Goal: Task Accomplishment & Management: Complete application form

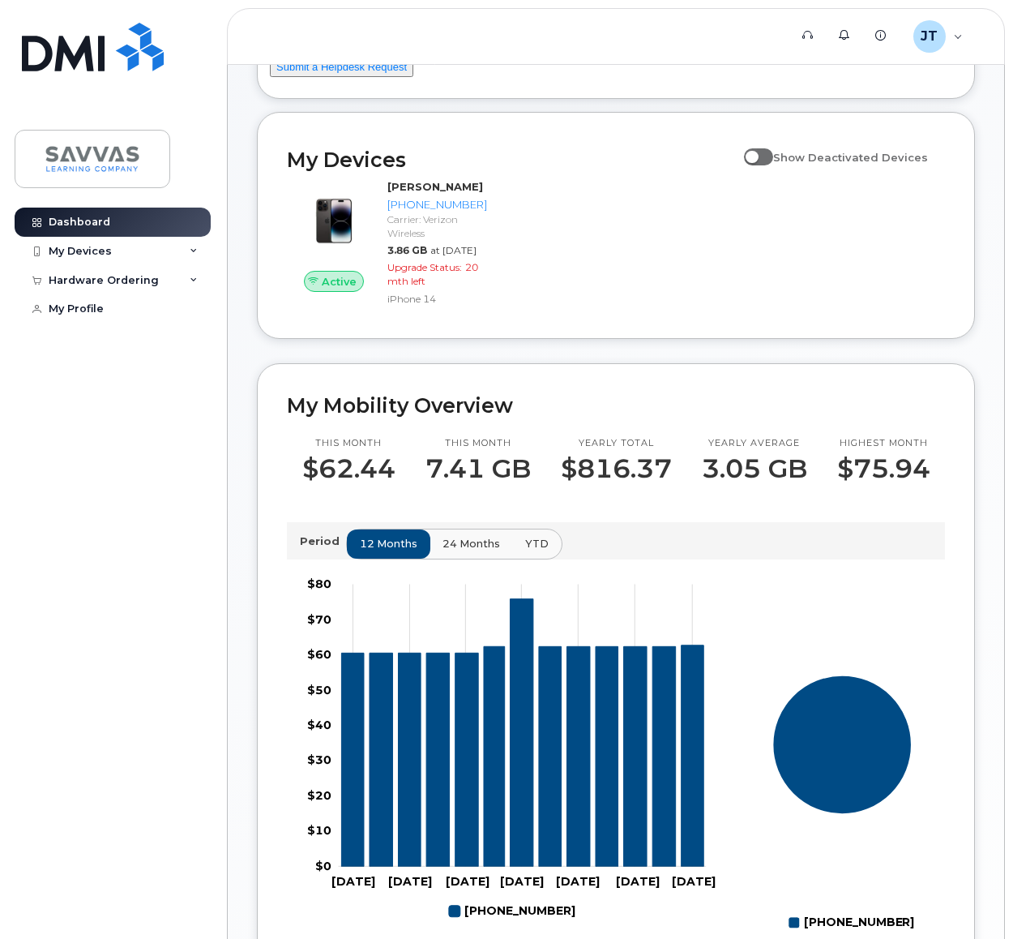
scroll to position [162, 0]
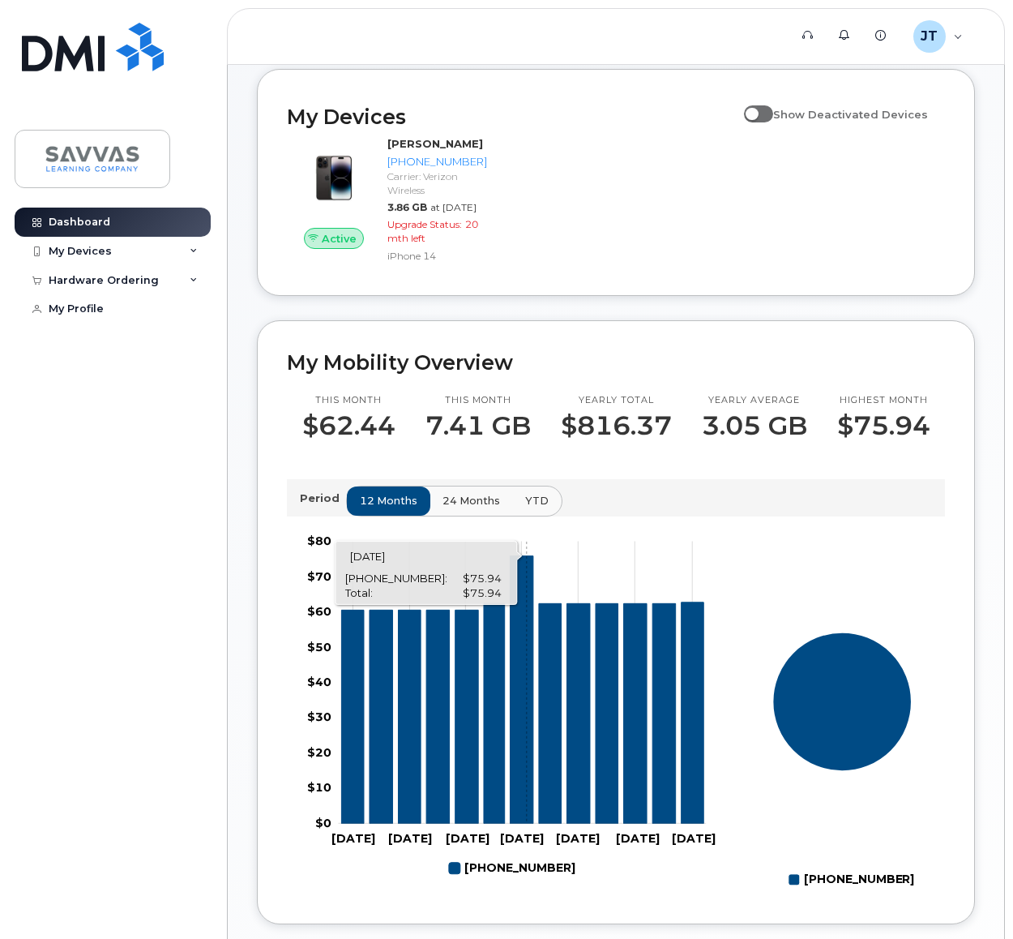
click at [527, 710] on icon "626-216-4402" at bounding box center [522, 690] width 23 height 268
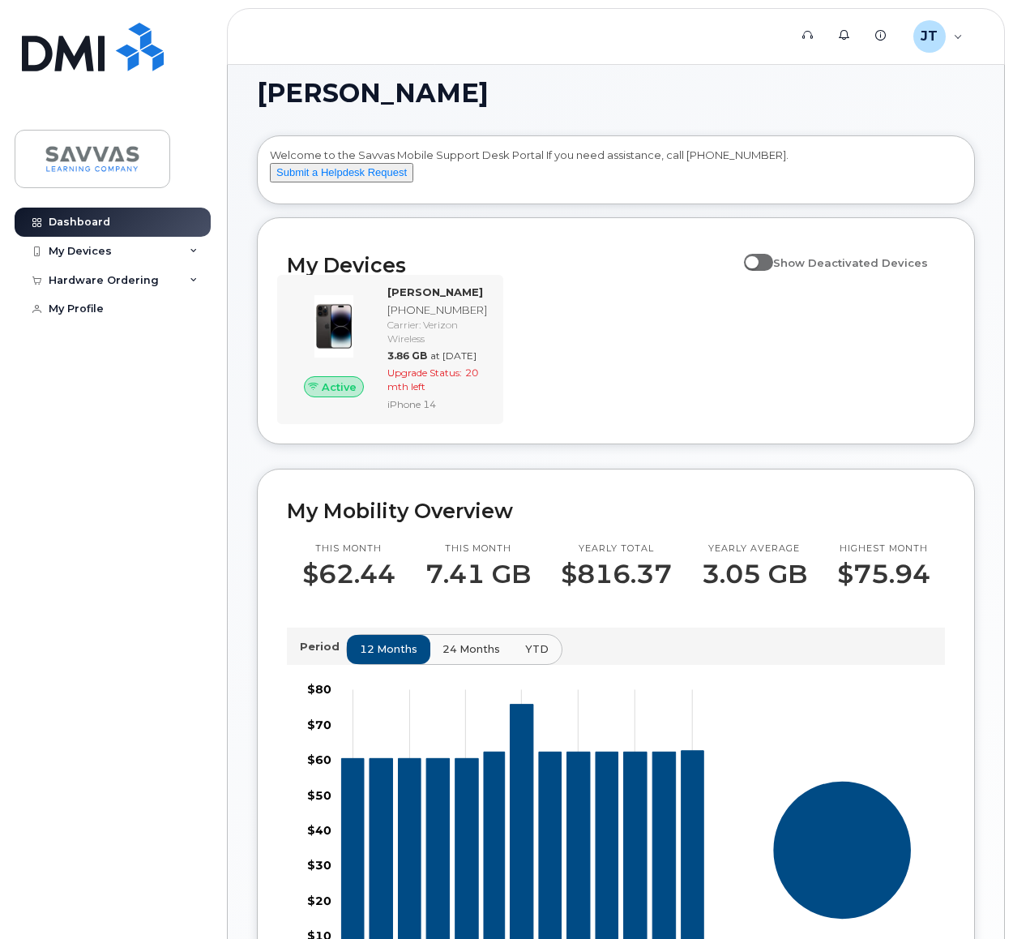
scroll to position [0, 0]
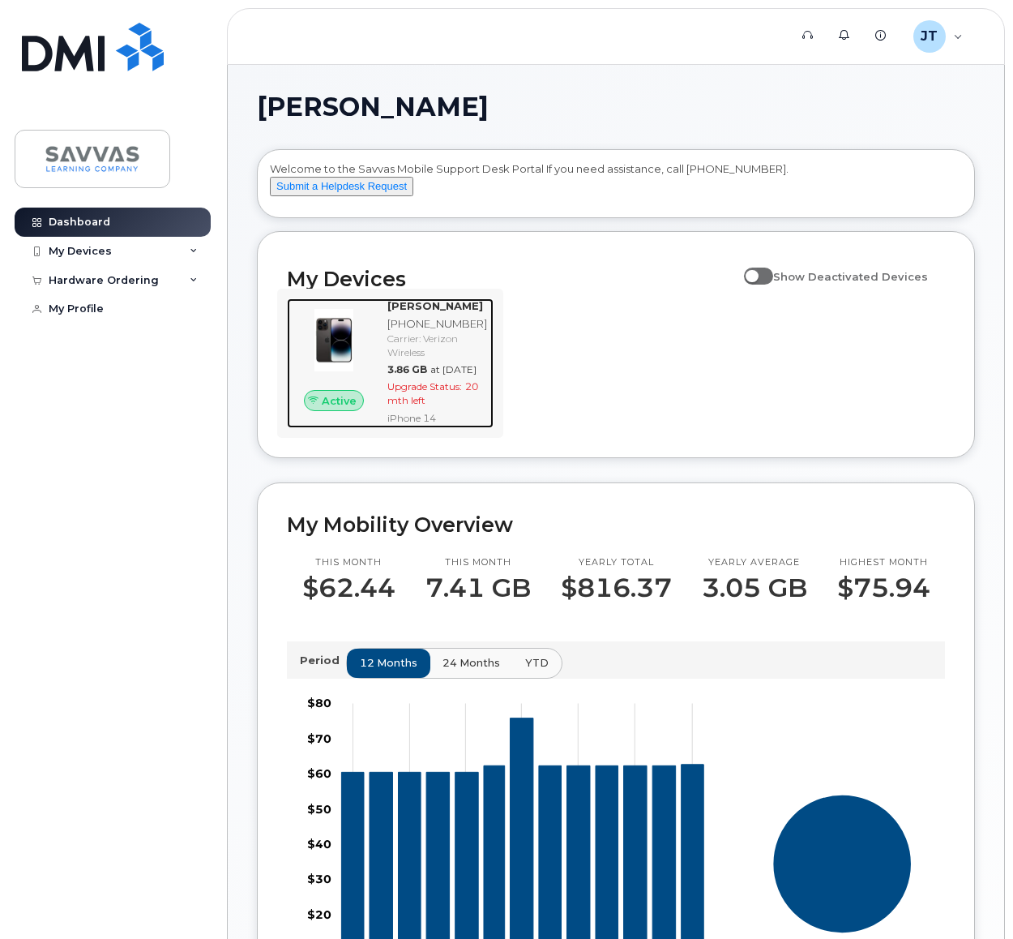
click at [424, 392] on span "Upgrade Status:" at bounding box center [425, 386] width 75 height 12
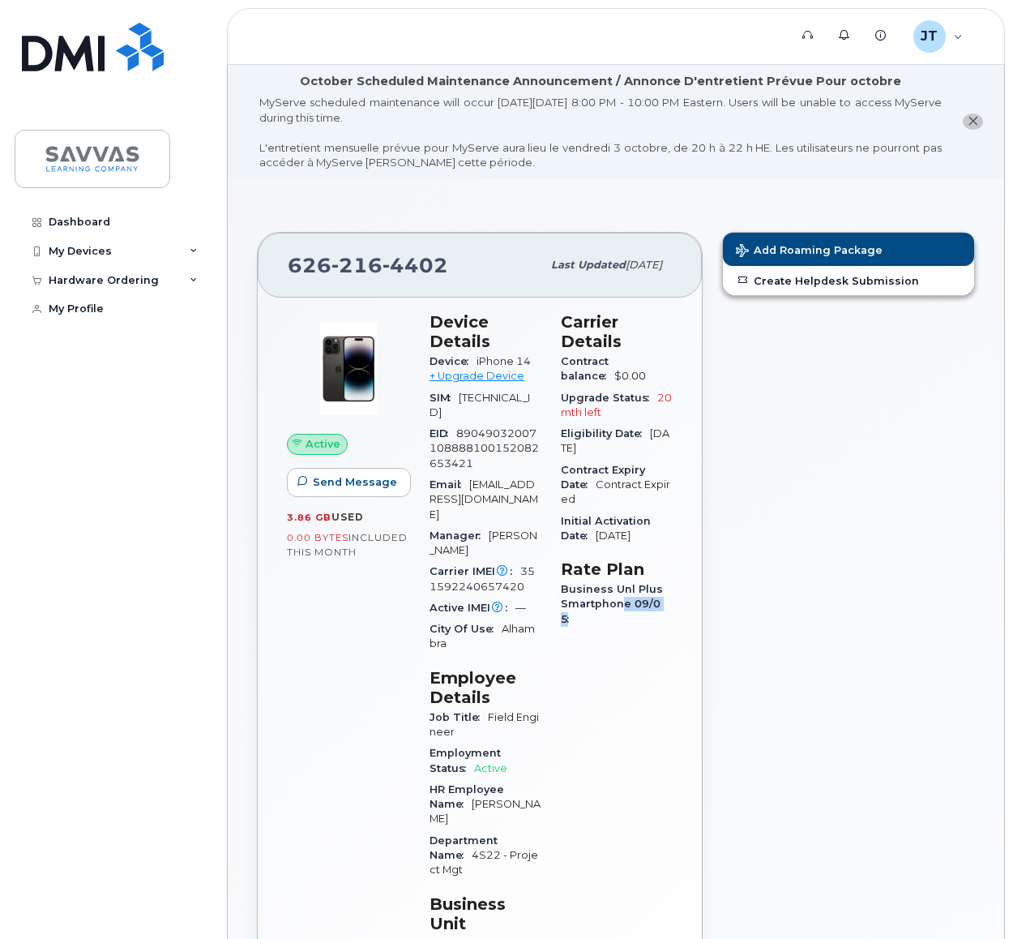
drag, startPoint x: 616, startPoint y: 587, endPoint x: 683, endPoint y: 597, distance: 67.2
click at [683, 597] on div "Active Send Message 3.86 GB  used 0.00 Bytes  included this month Device Detail…" at bounding box center [480, 676] width 444 height 757
click at [642, 640] on div "Carrier Details Contract balance $0.00 Upgrade Status 20 mth left Eligibility D…" at bounding box center [616, 646] width 131 height 689
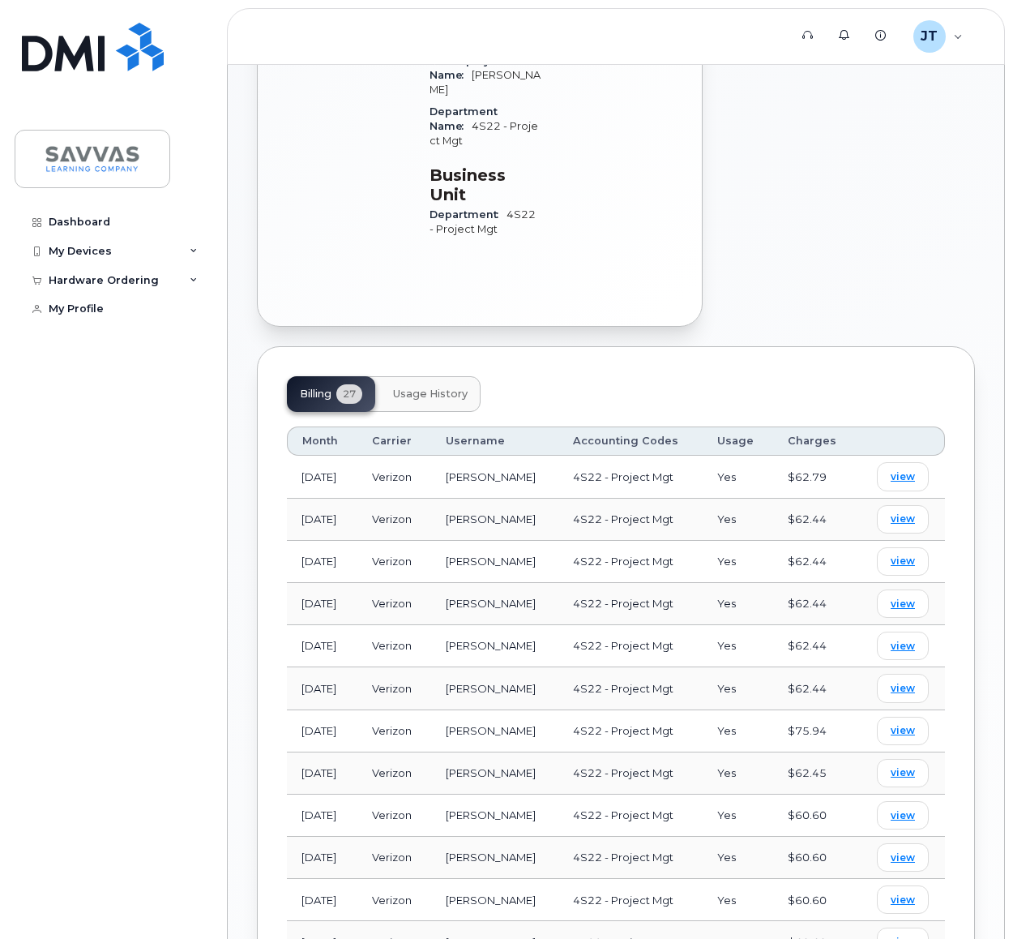
scroll to position [811, 0]
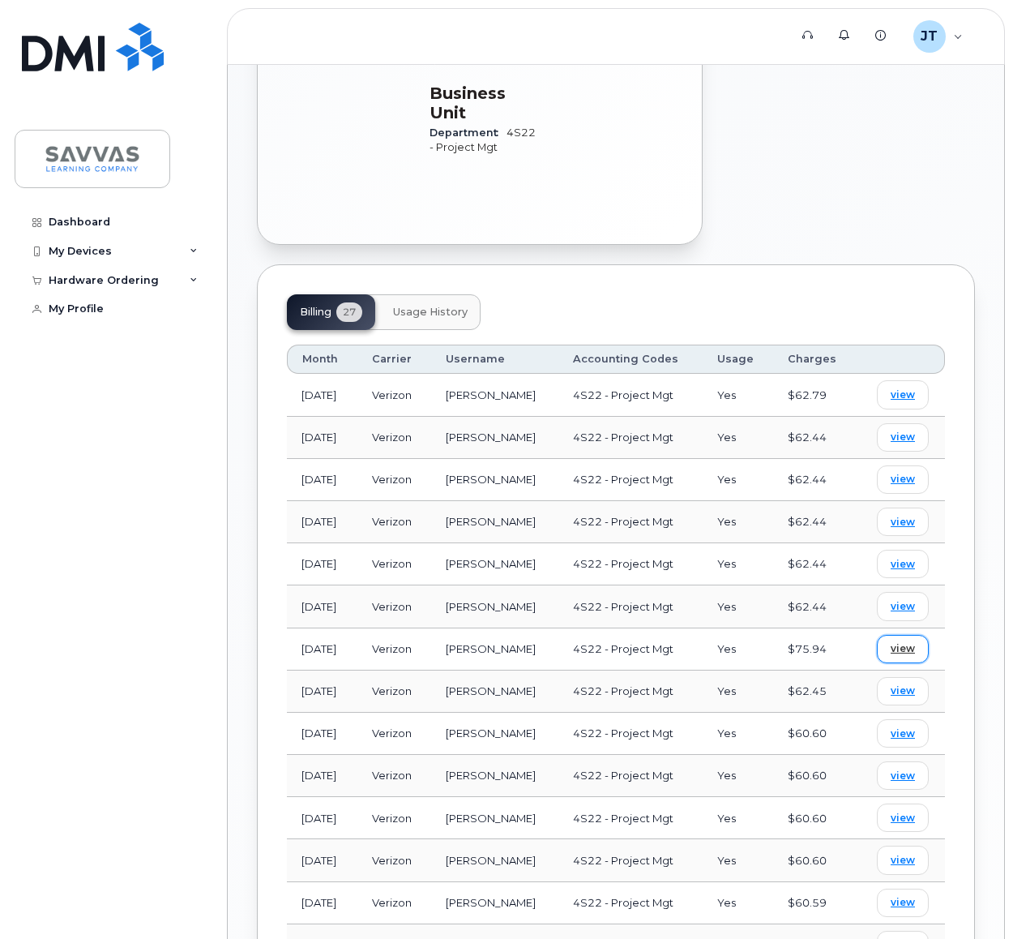
click at [899, 641] on span "view" at bounding box center [903, 648] width 24 height 15
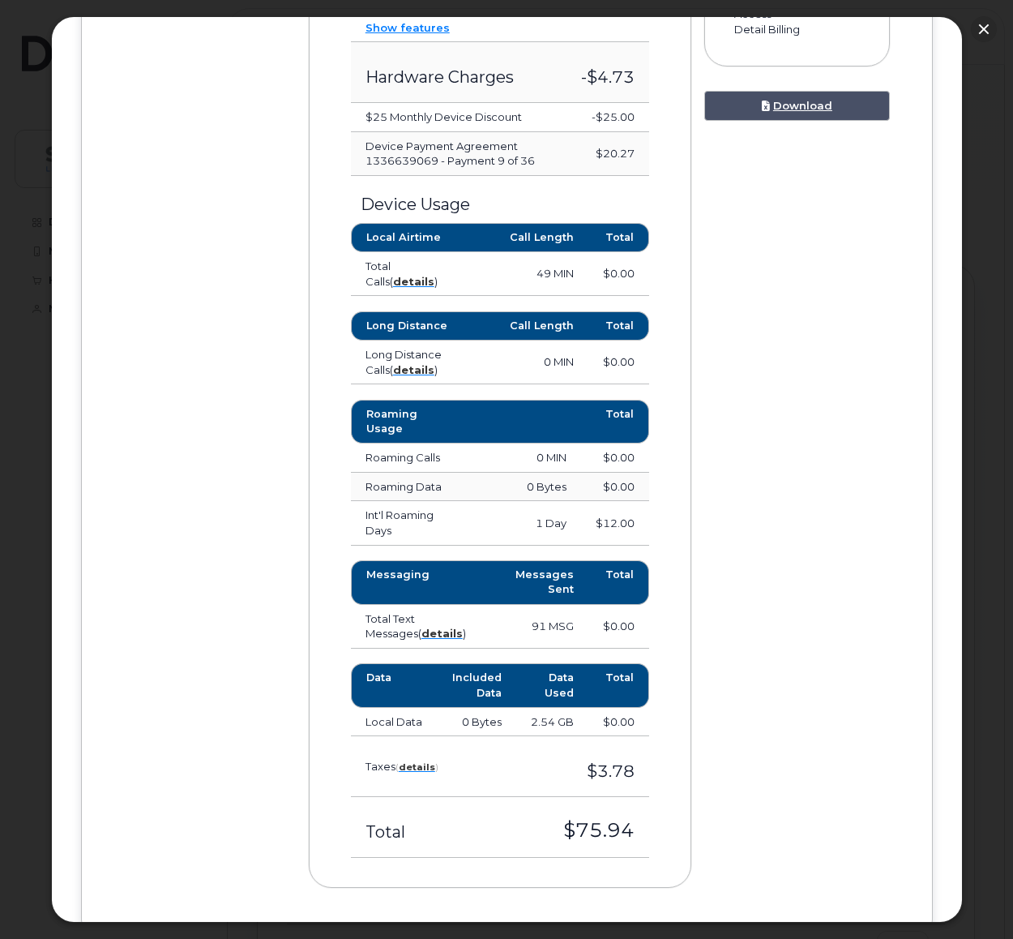
scroll to position [993, 0]
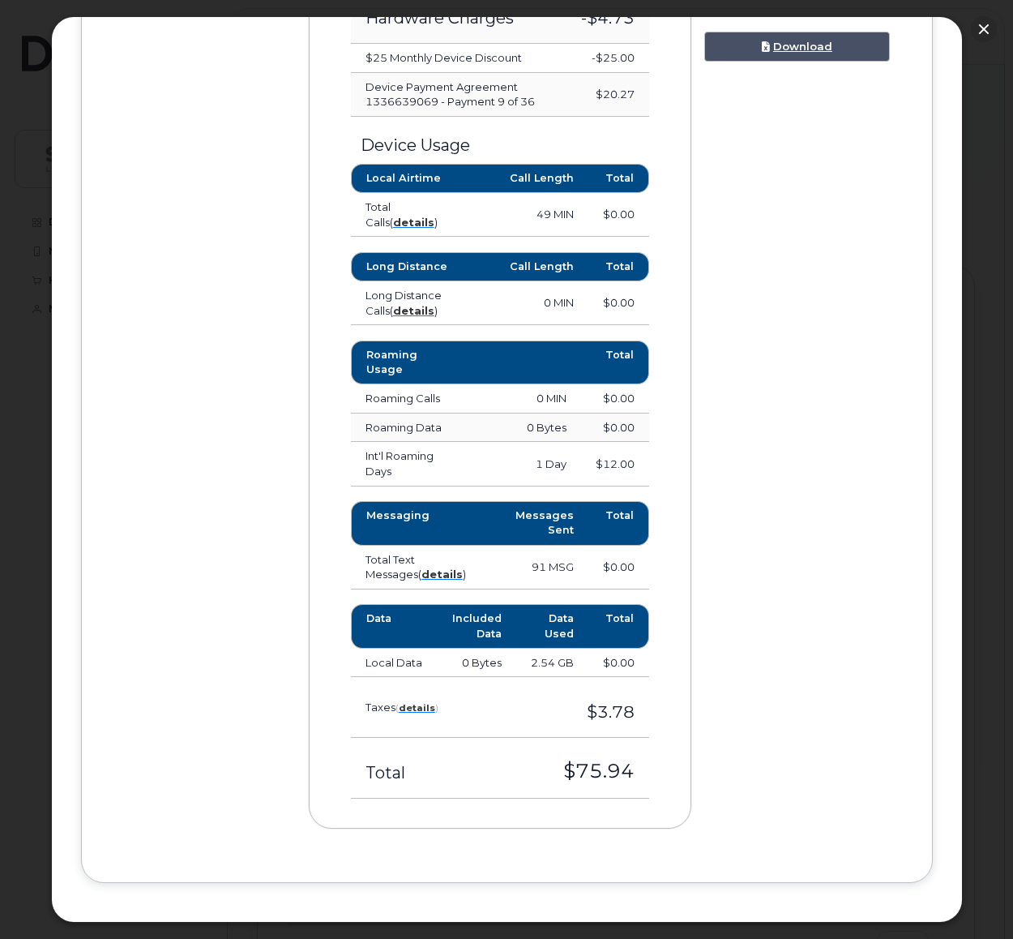
click at [396, 458] on td "Int'l Roaming Days" at bounding box center [409, 464] width 117 height 44
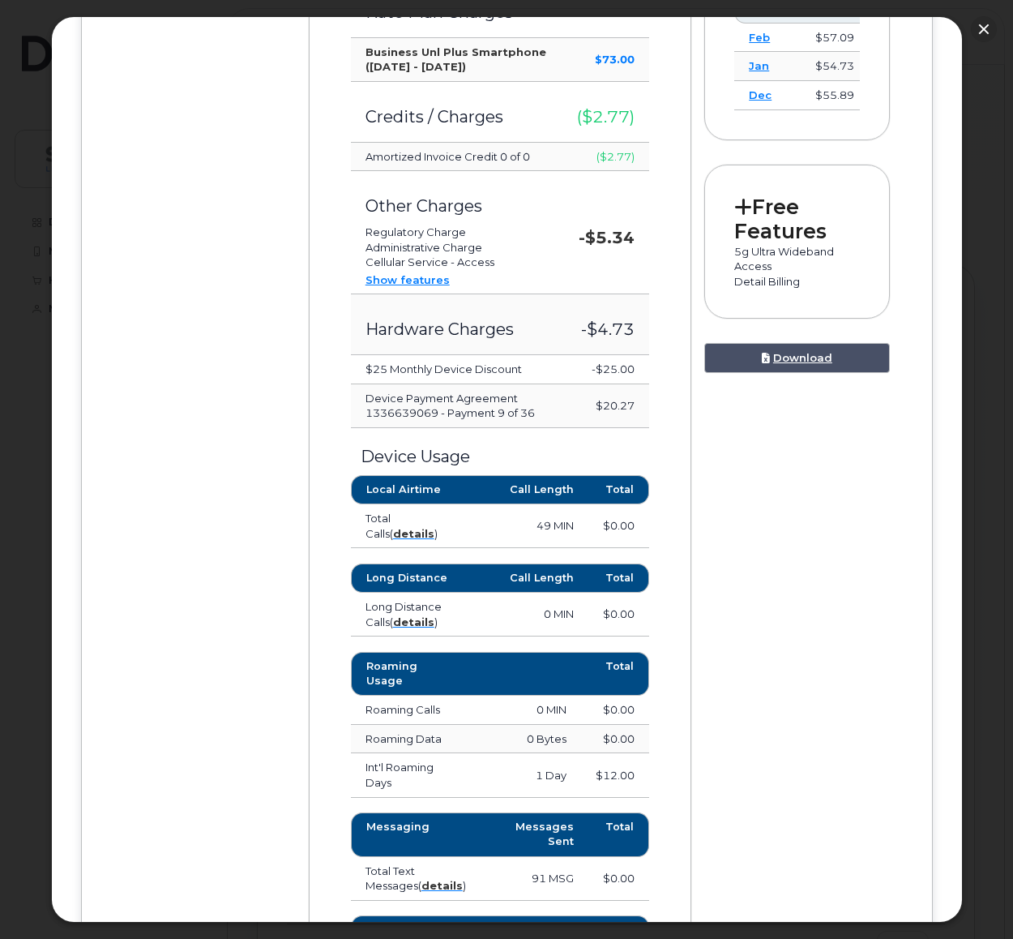
scroll to position [669, 0]
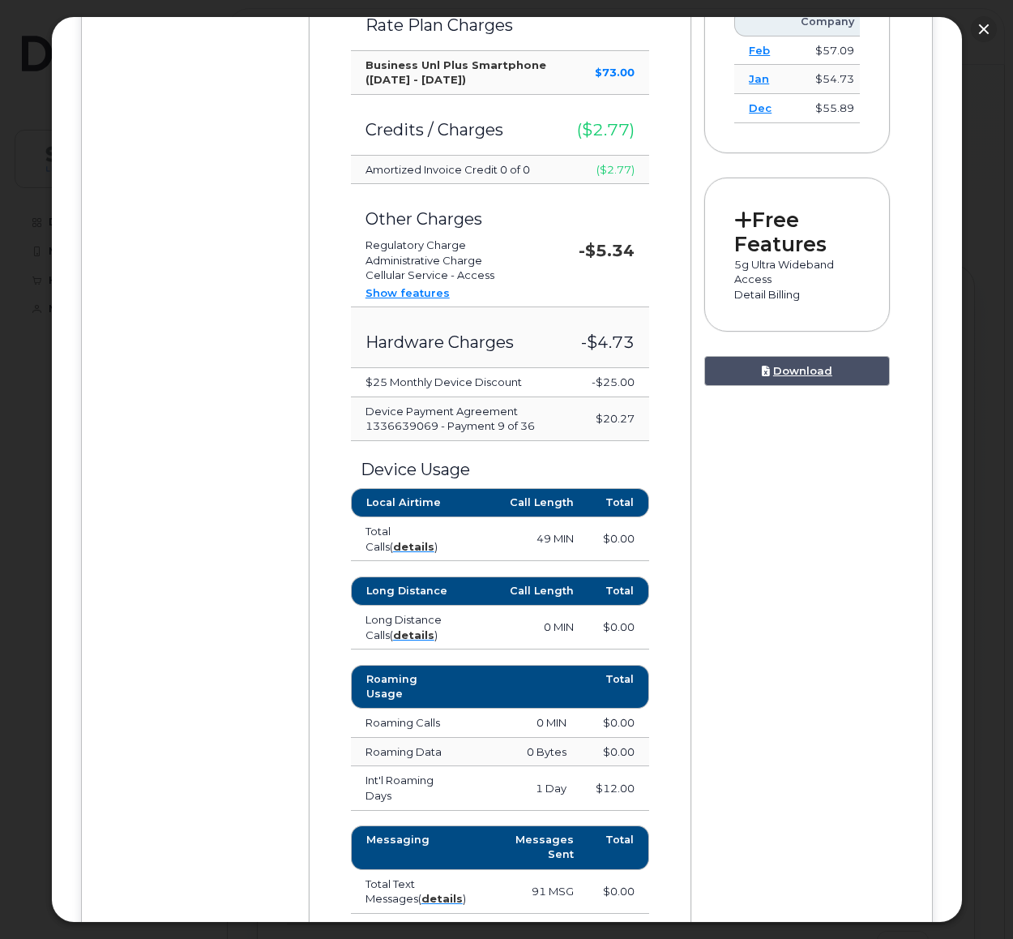
click at [380, 296] on link "Show features" at bounding box center [408, 292] width 84 height 13
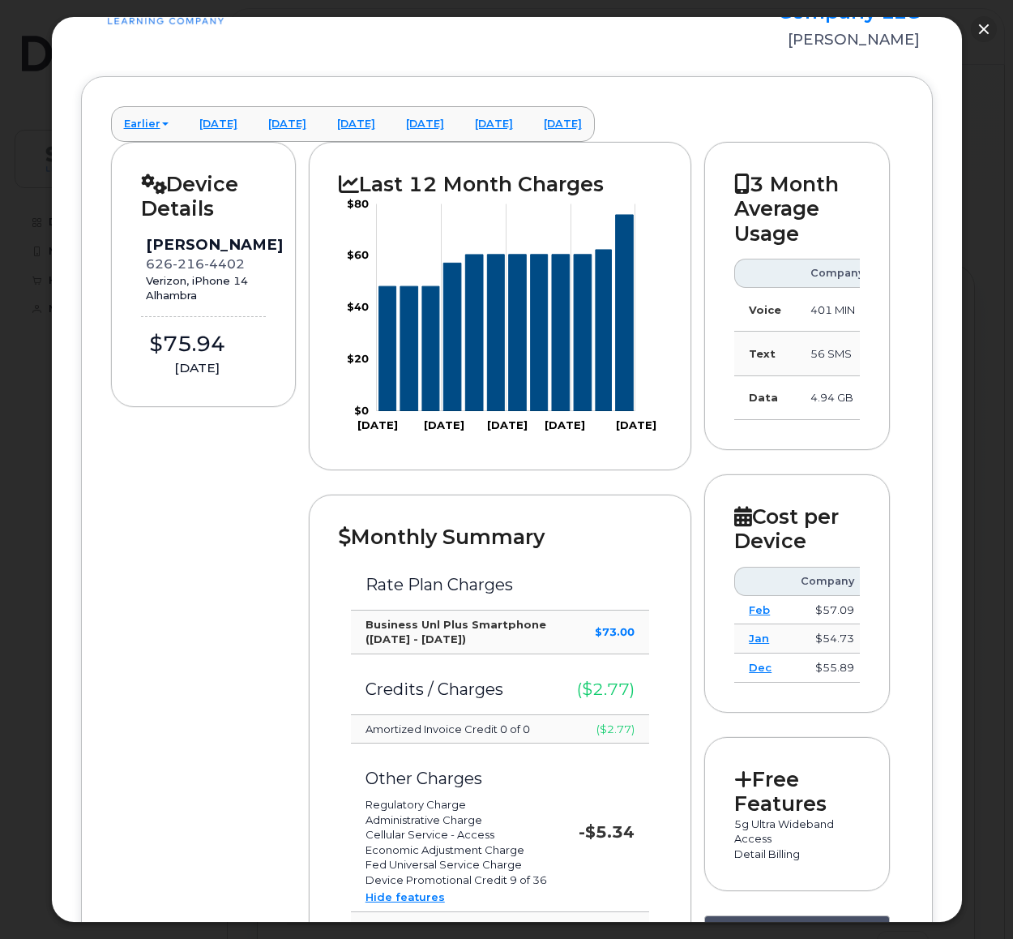
scroll to position [101, 0]
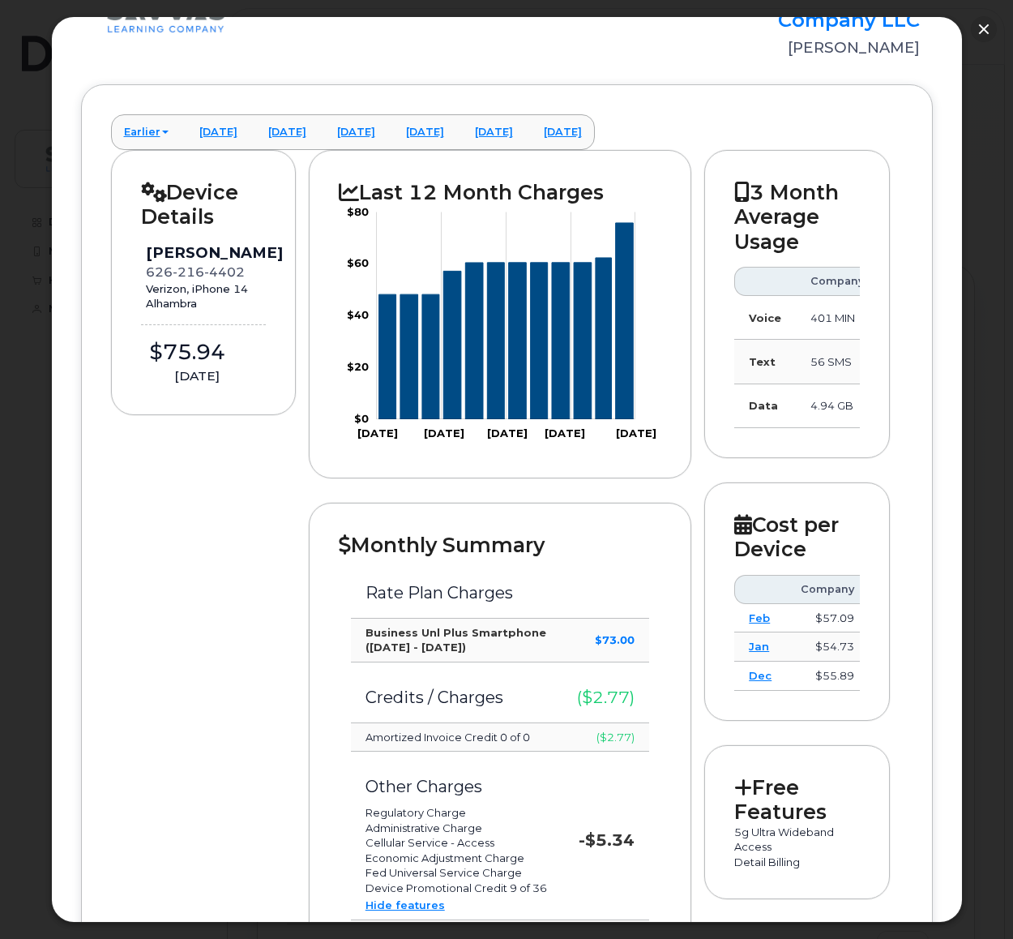
click at [762, 810] on h2 "Free Features" at bounding box center [796, 799] width 125 height 49
click at [749, 790] on h2 "Free Features" at bounding box center [796, 799] width 125 height 49
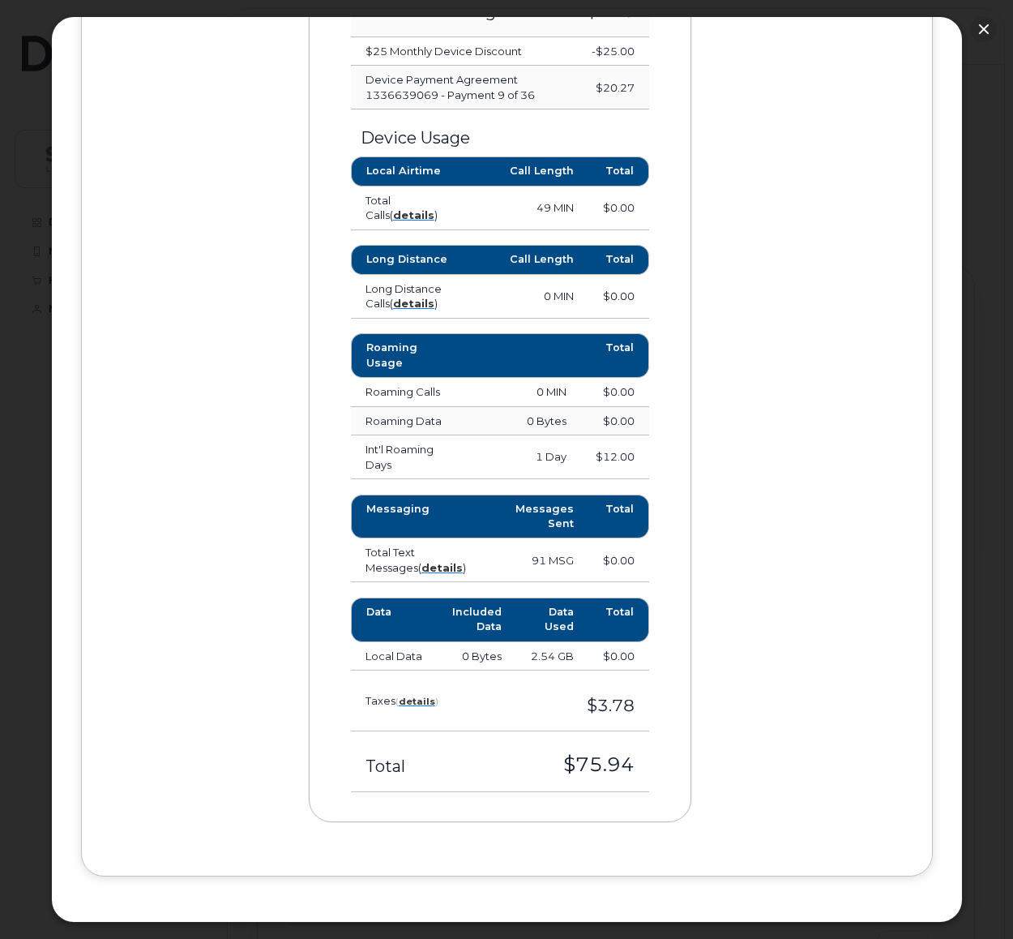
scroll to position [1054, 0]
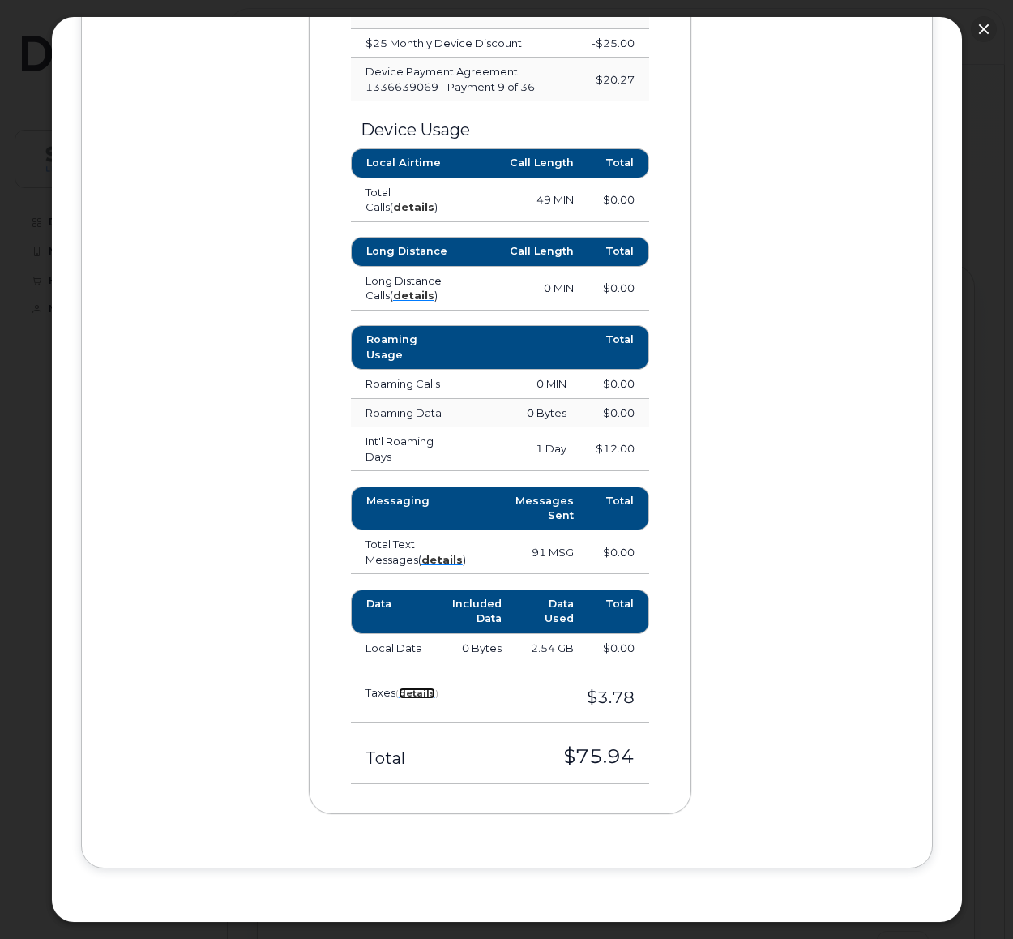
click at [415, 687] on strong "details" at bounding box center [417, 692] width 36 height 11
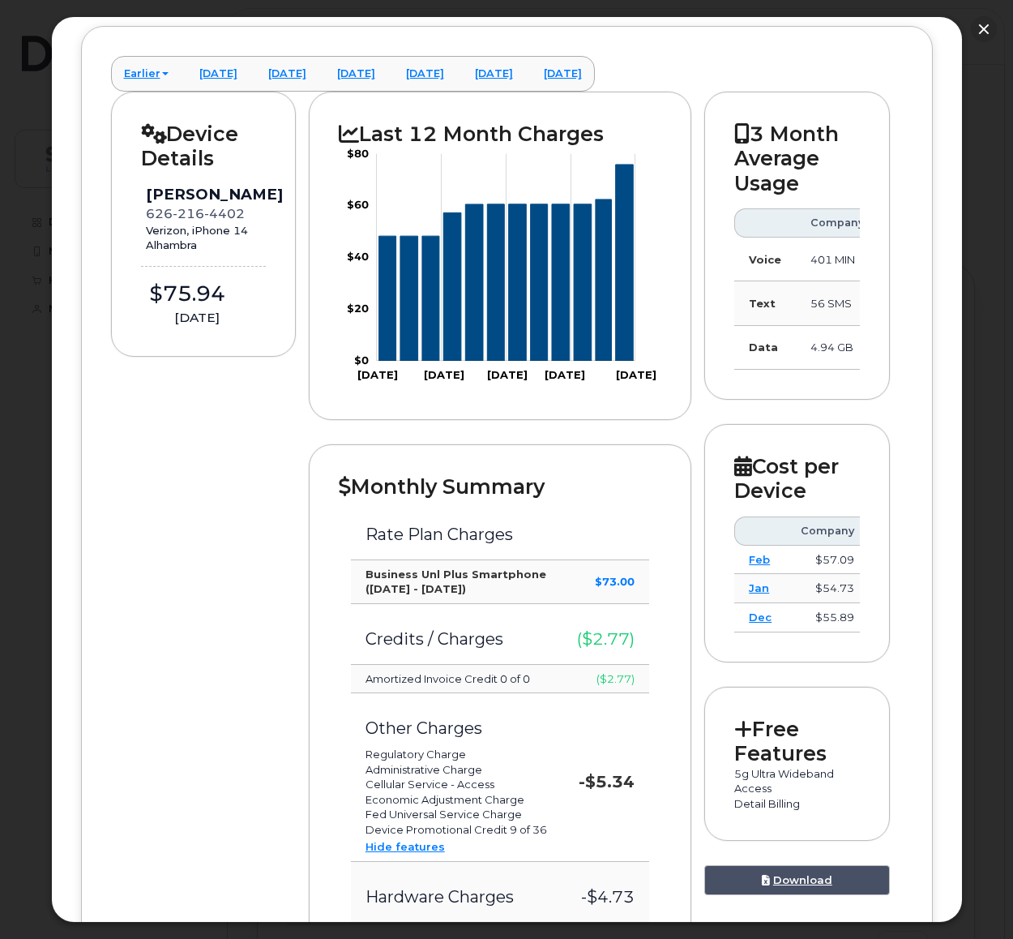
scroll to position [0, 0]
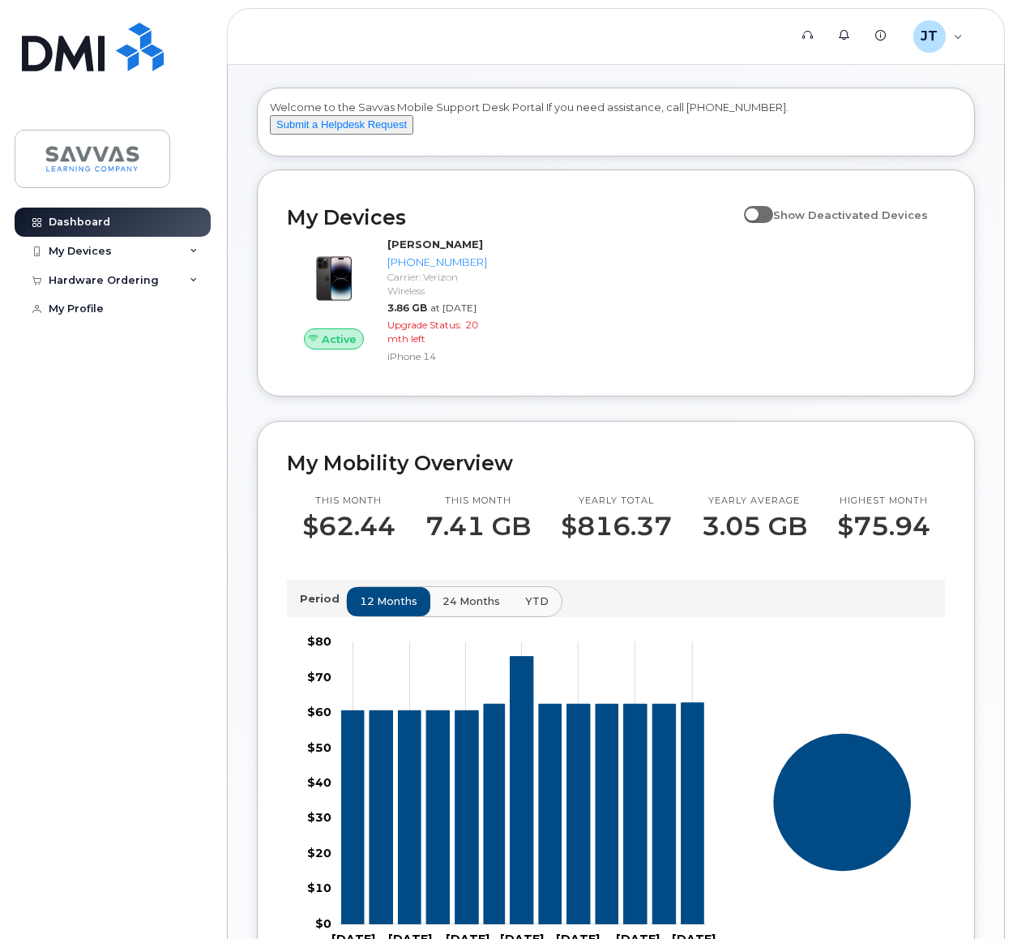
scroll to position [324, 0]
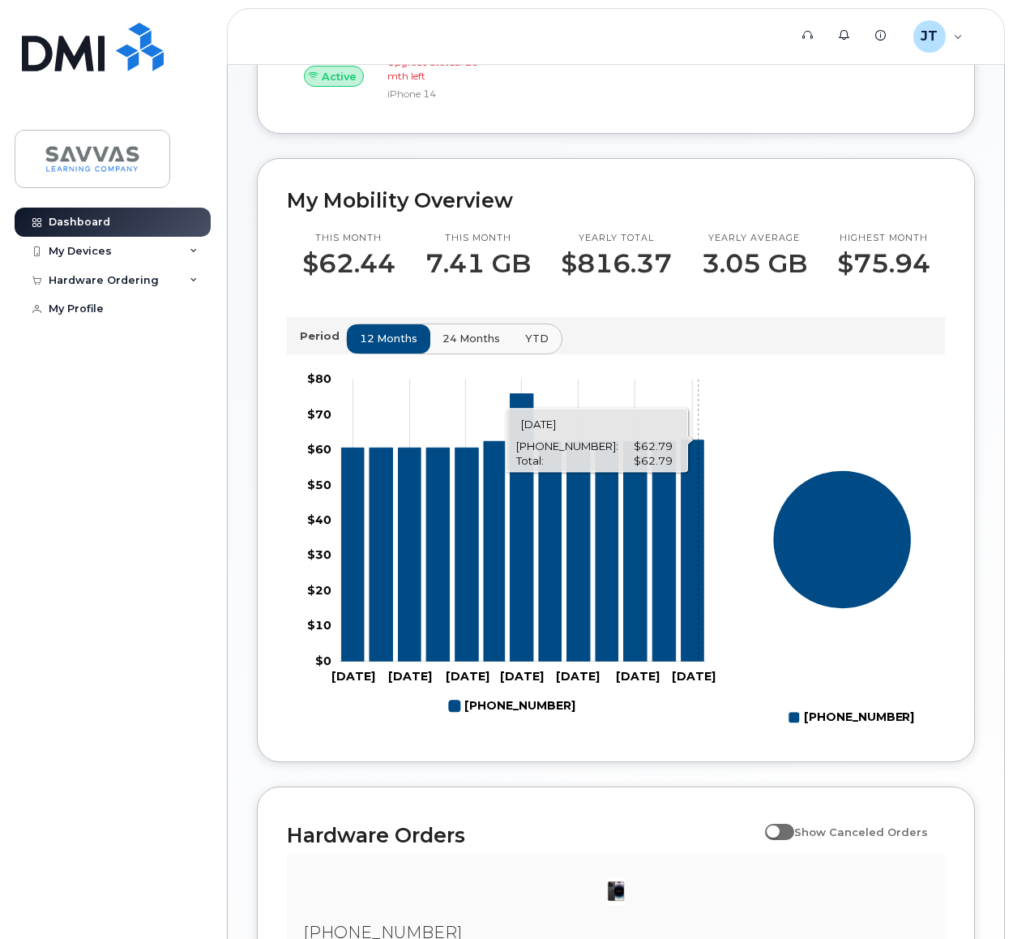
click at [699, 610] on icon "626-216-4402" at bounding box center [693, 550] width 23 height 221
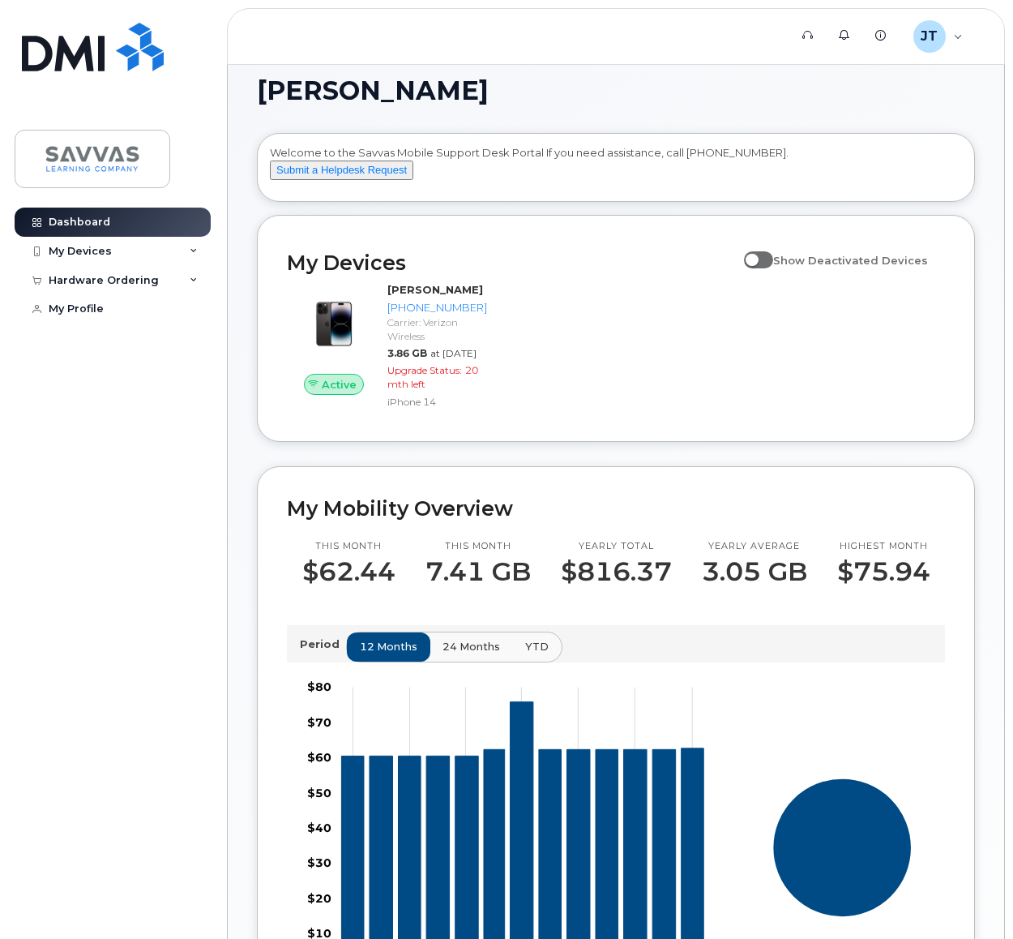
scroll to position [0, 0]
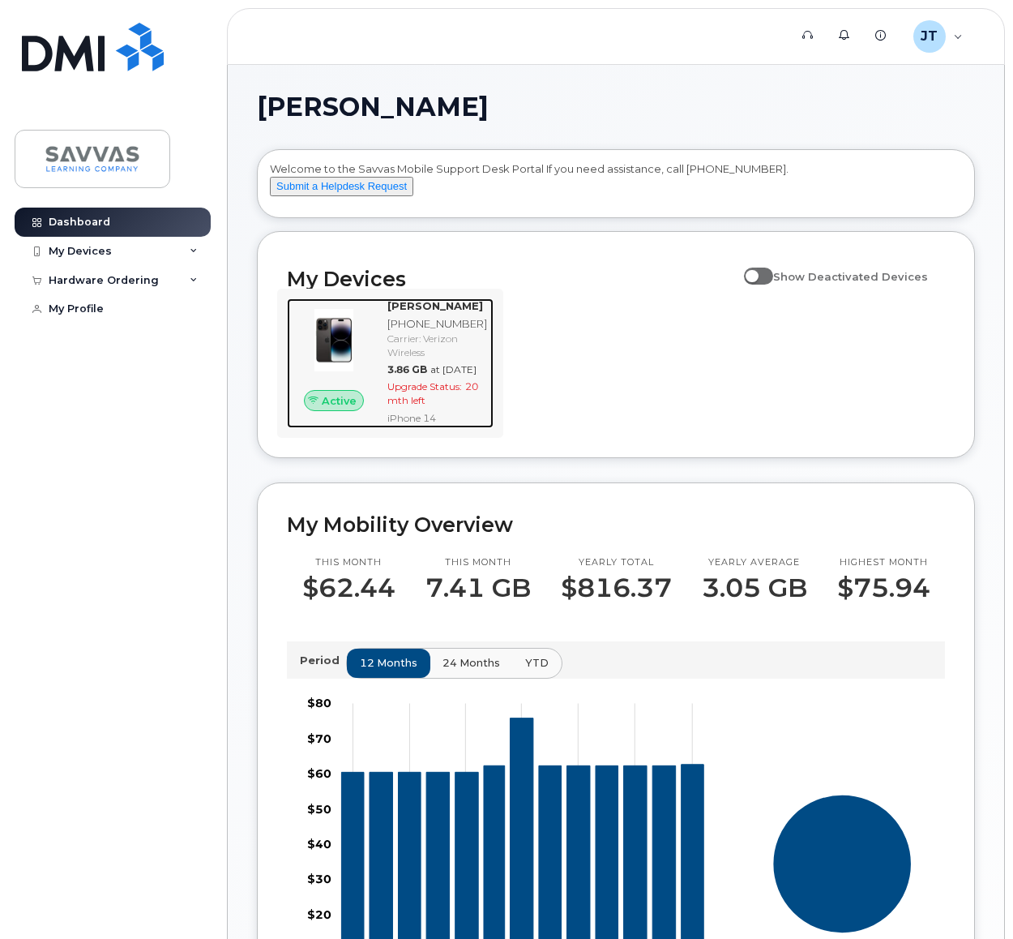
click at [379, 351] on div at bounding box center [334, 340] width 94 height 84
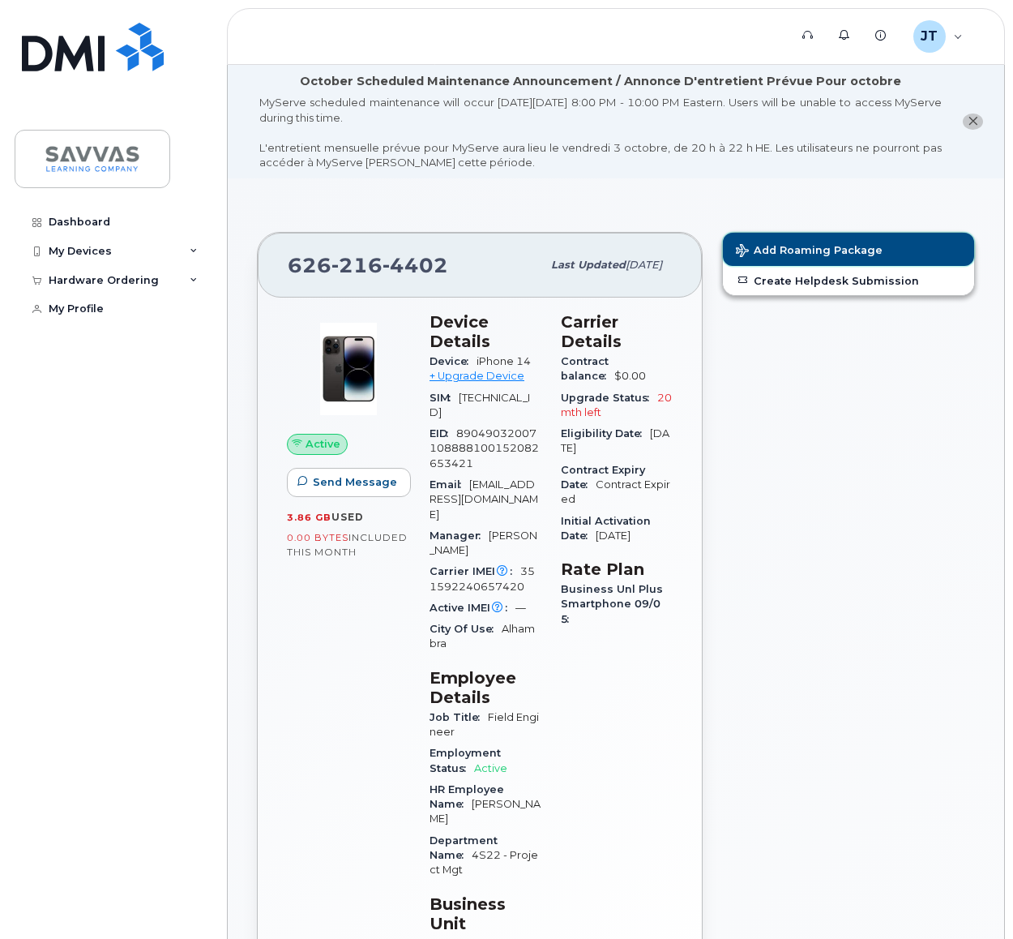
click at [828, 250] on span "Add Roaming Package" at bounding box center [809, 251] width 147 height 15
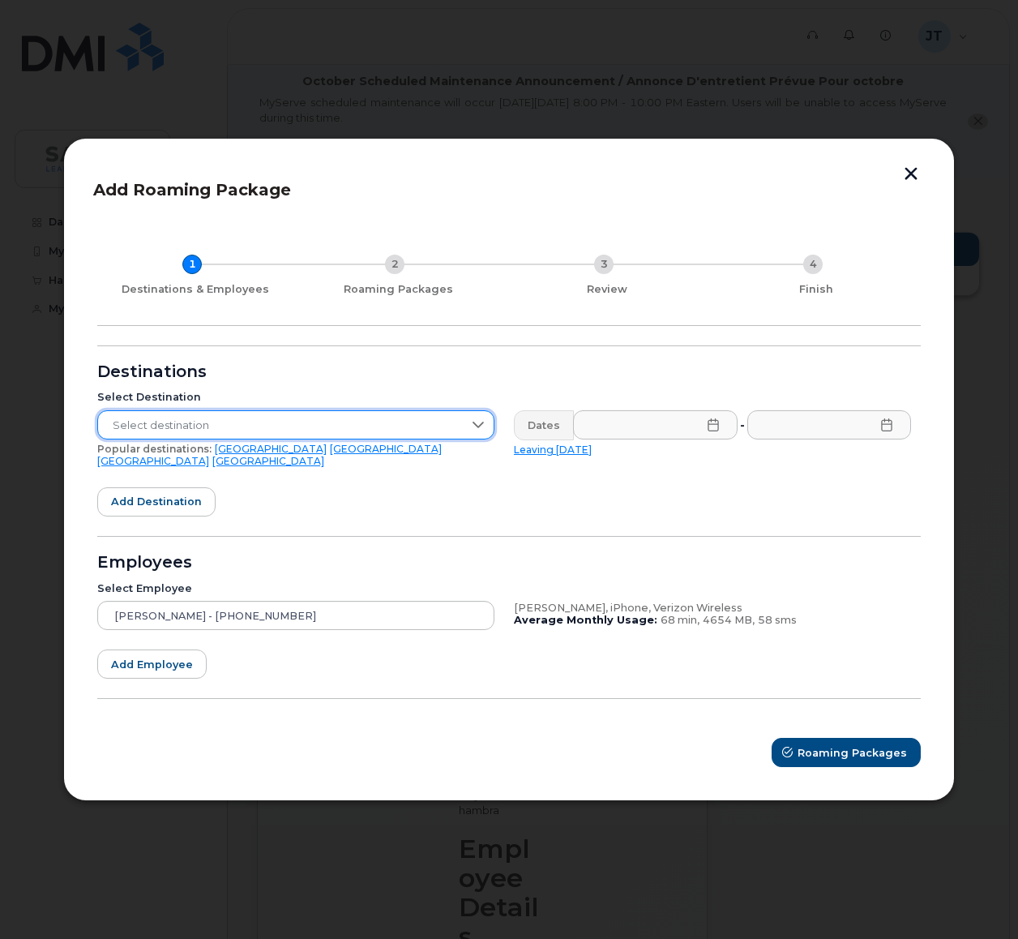
click at [439, 429] on span "Select destination" at bounding box center [280, 425] width 365 height 29
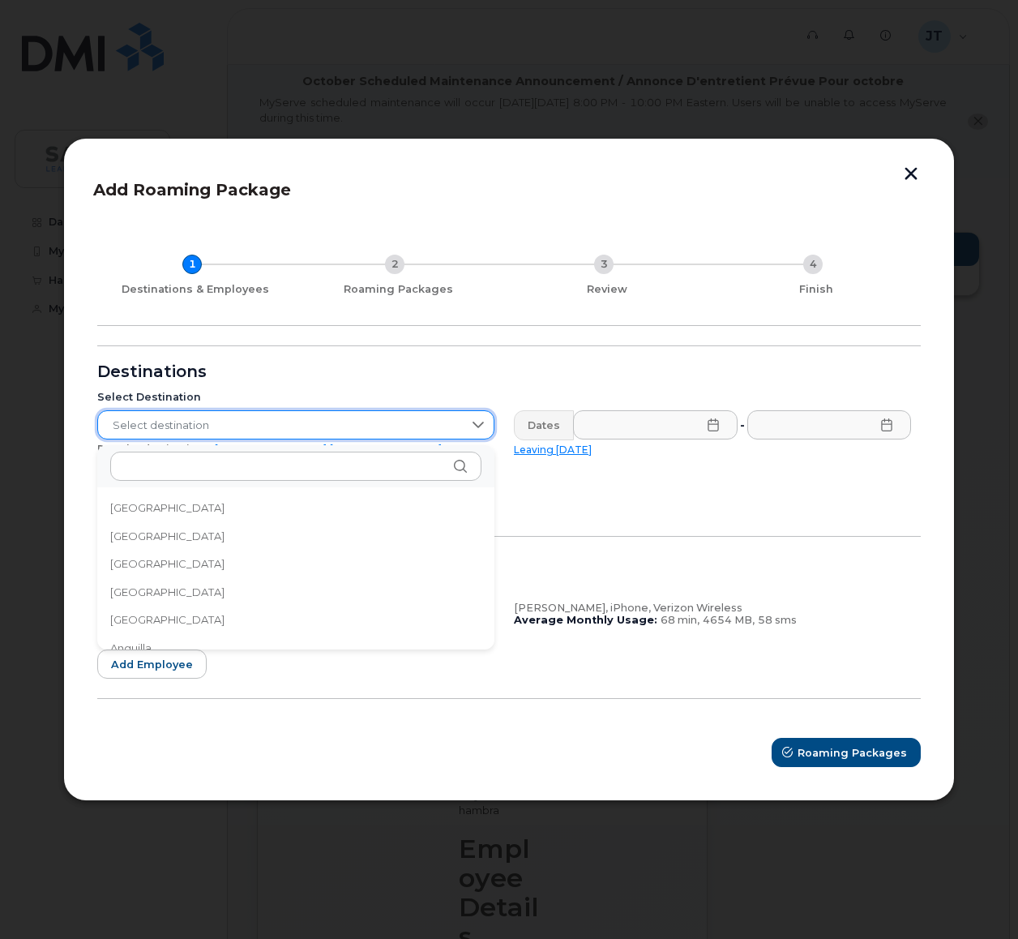
click at [439, 429] on span "Select destination" at bounding box center [280, 425] width 365 height 29
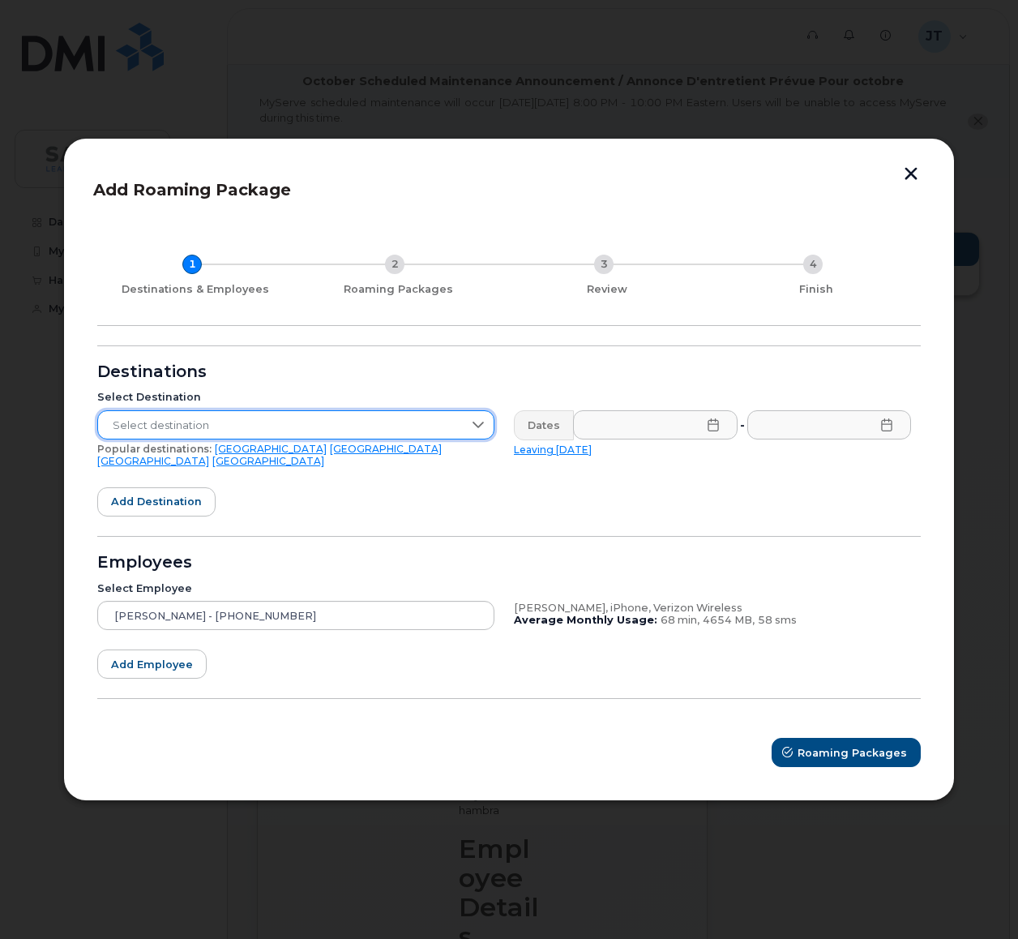
click at [330, 450] on link "Mexico" at bounding box center [386, 449] width 112 height 12
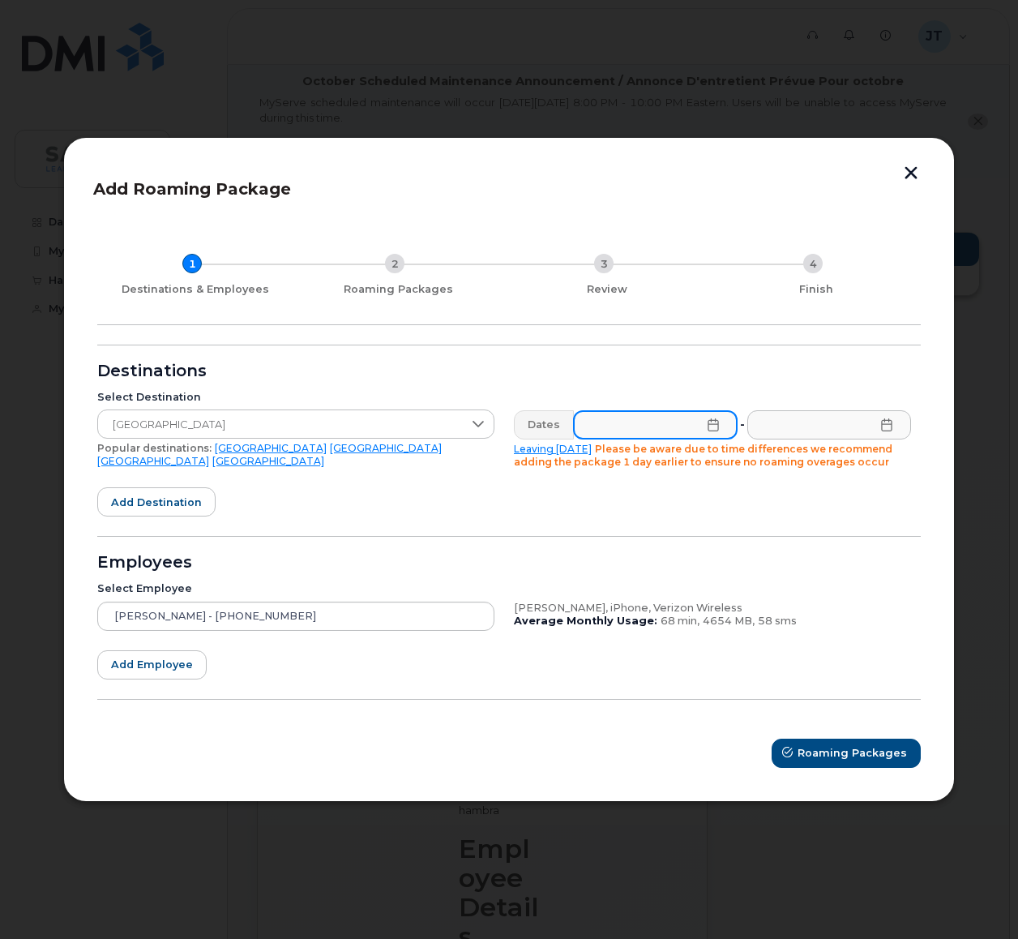
click at [695, 431] on input "text" at bounding box center [655, 424] width 165 height 29
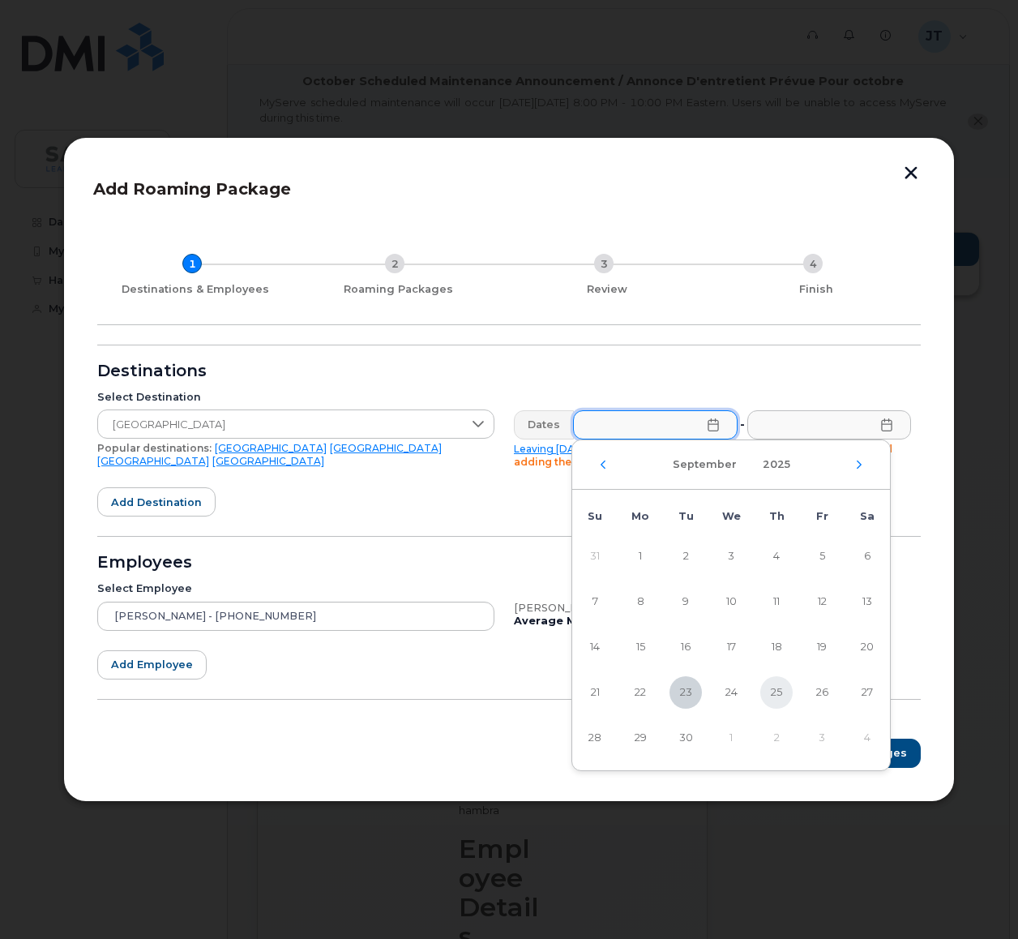
click at [773, 690] on span "25" at bounding box center [776, 692] width 32 height 32
type input "09/25/2025"
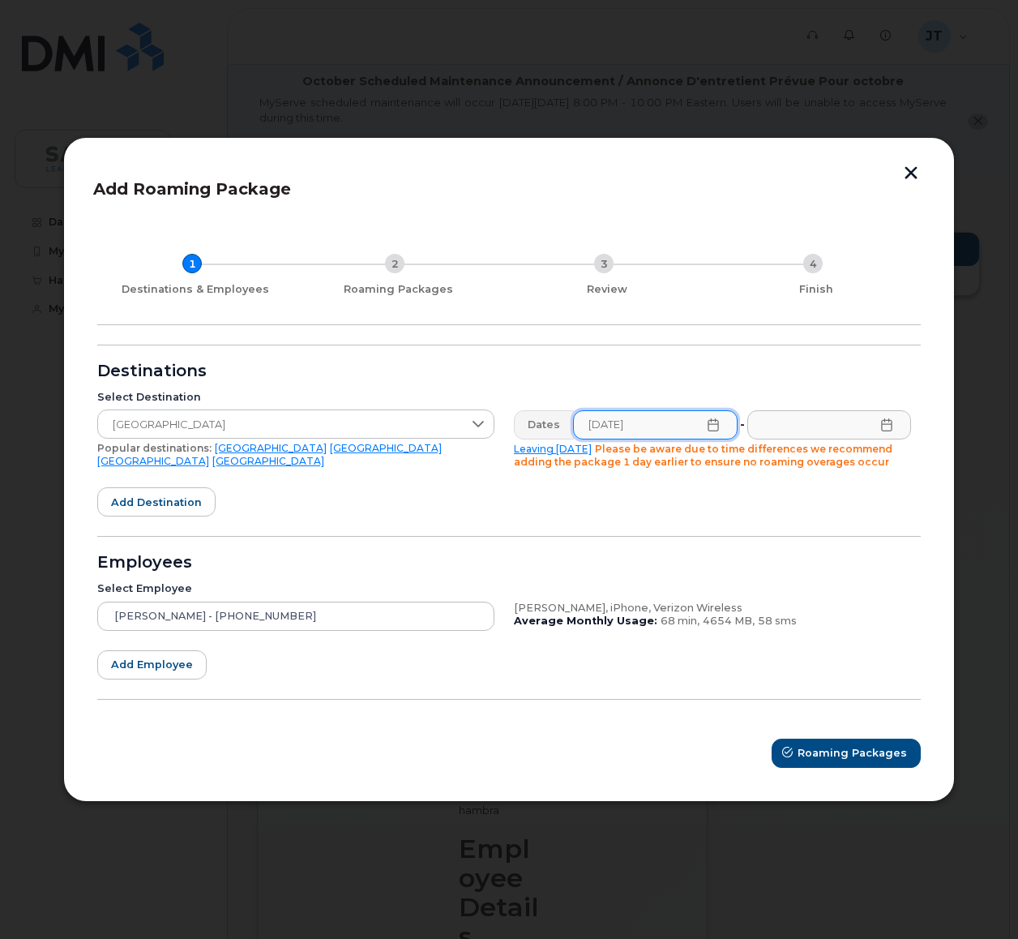
click at [893, 427] on icon at bounding box center [886, 424] width 13 height 13
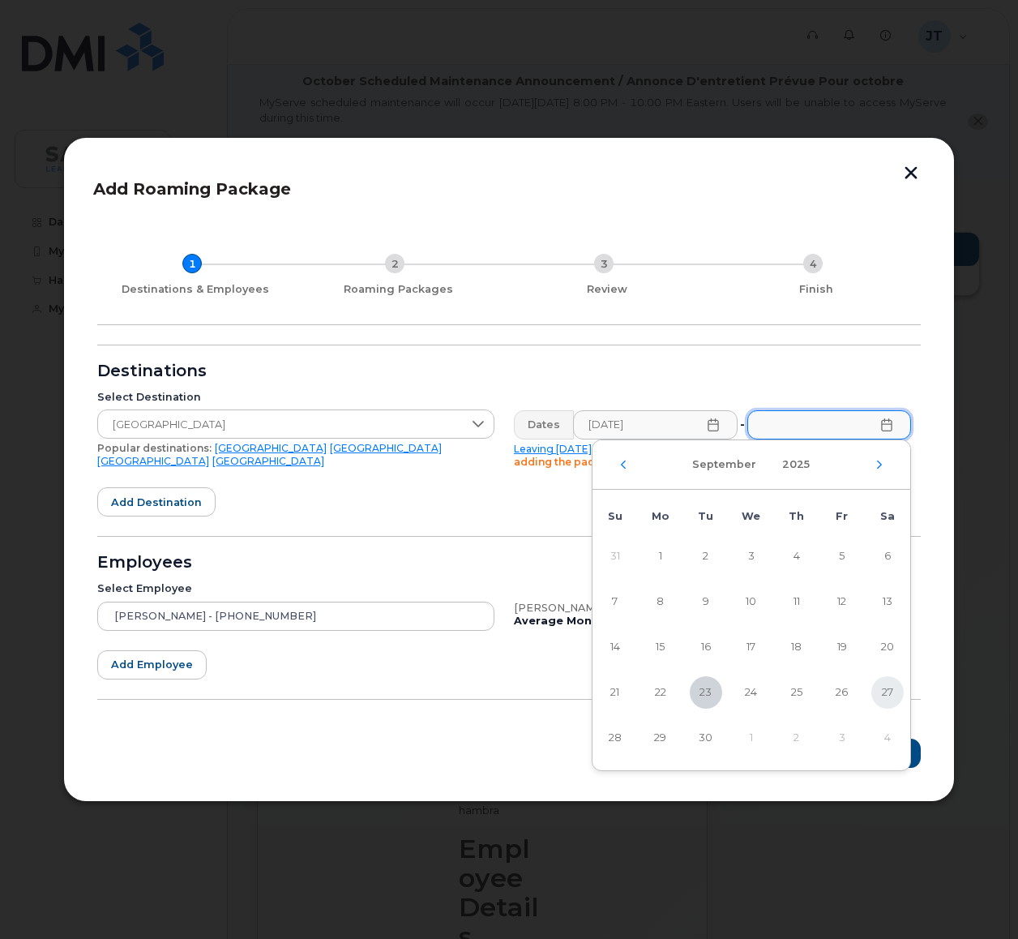
click at [881, 691] on span "27" at bounding box center [887, 692] width 32 height 32
type input "09/27/2025"
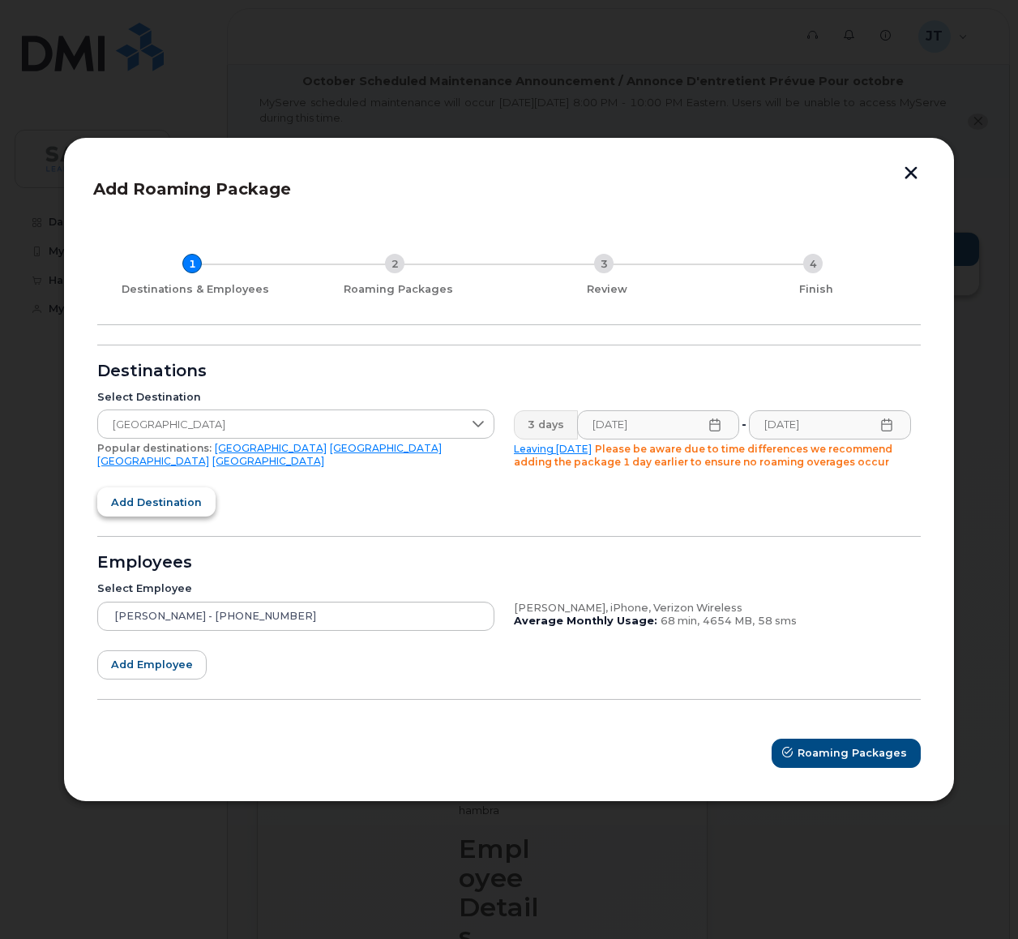
click at [163, 499] on span "Add destination" at bounding box center [156, 502] width 91 height 15
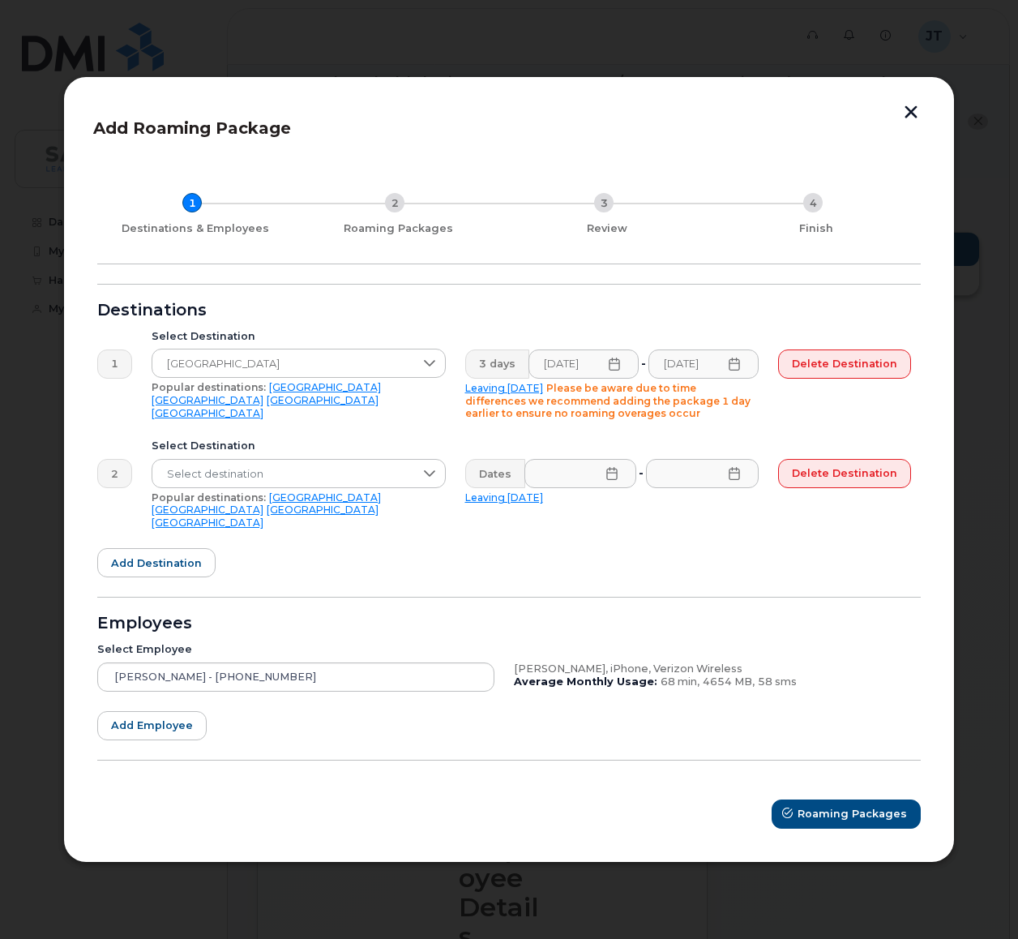
click at [906, 121] on button "button" at bounding box center [911, 113] width 24 height 17
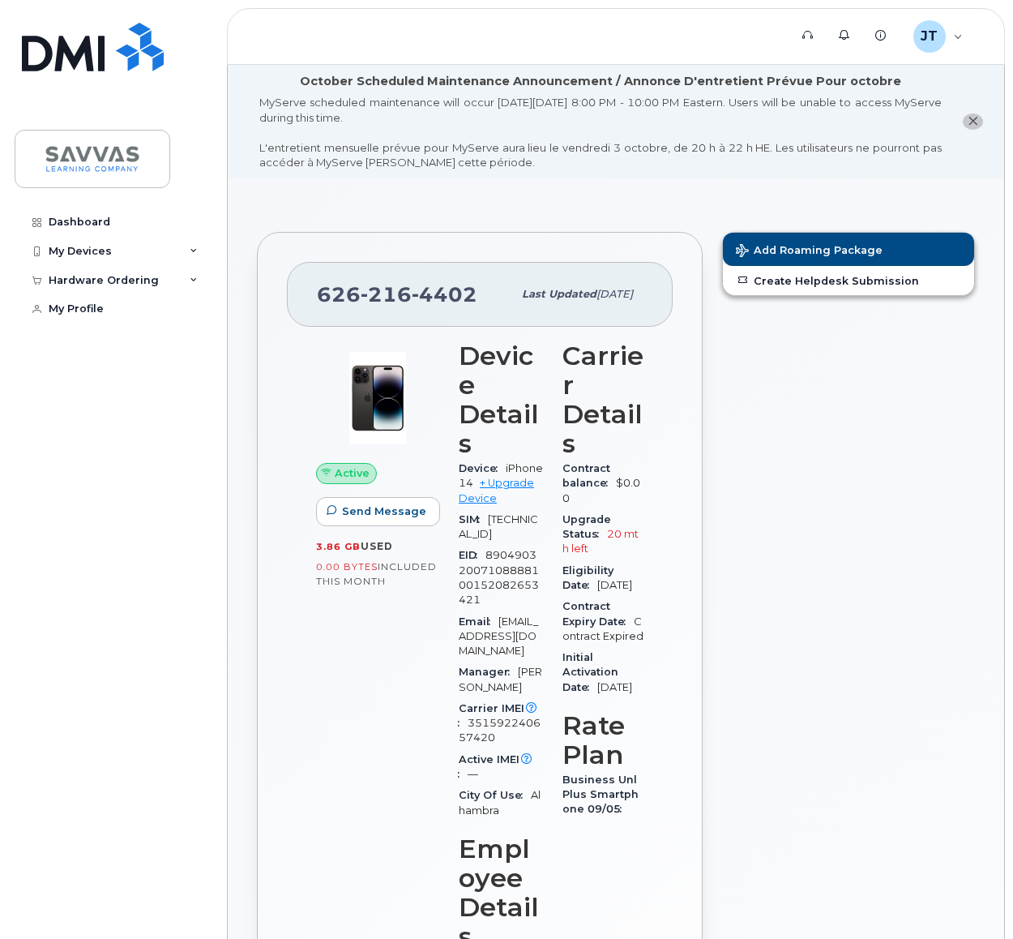
click at [971, 128] on button "close notification" at bounding box center [973, 121] width 20 height 17
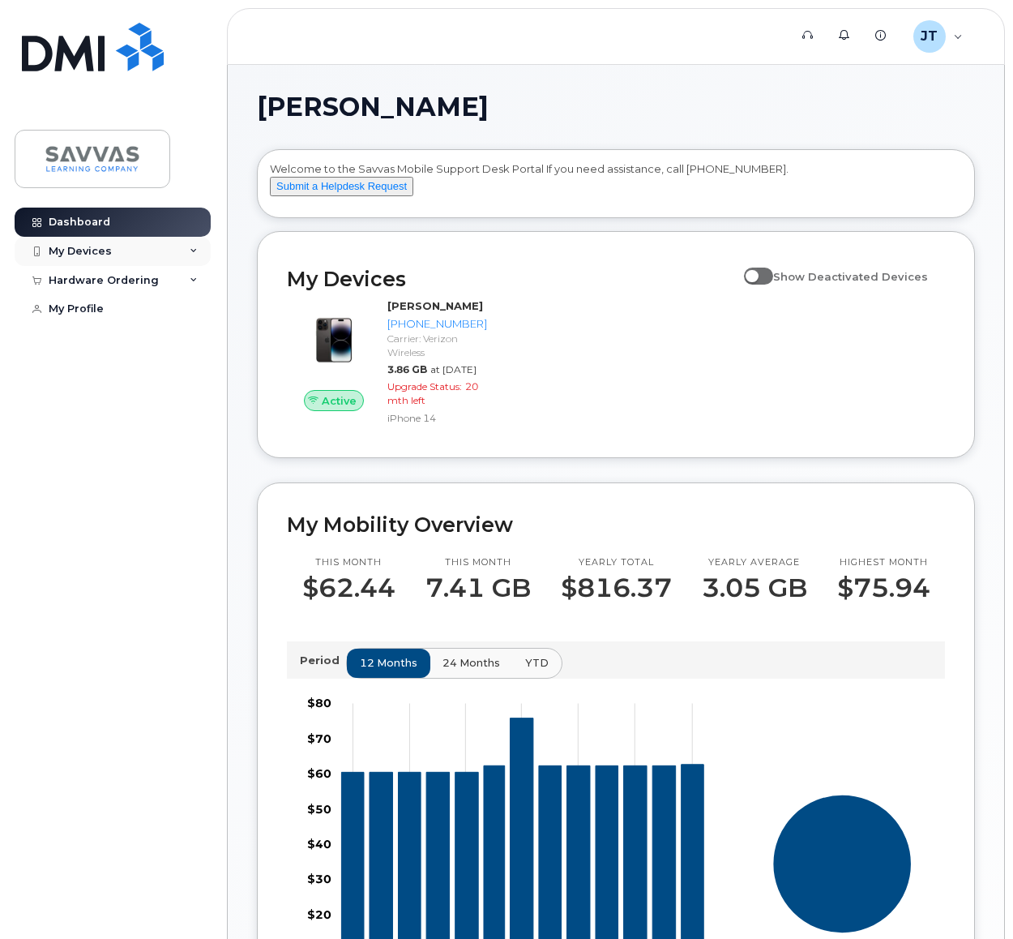
click at [111, 240] on div "My Devices" at bounding box center [113, 251] width 196 height 29
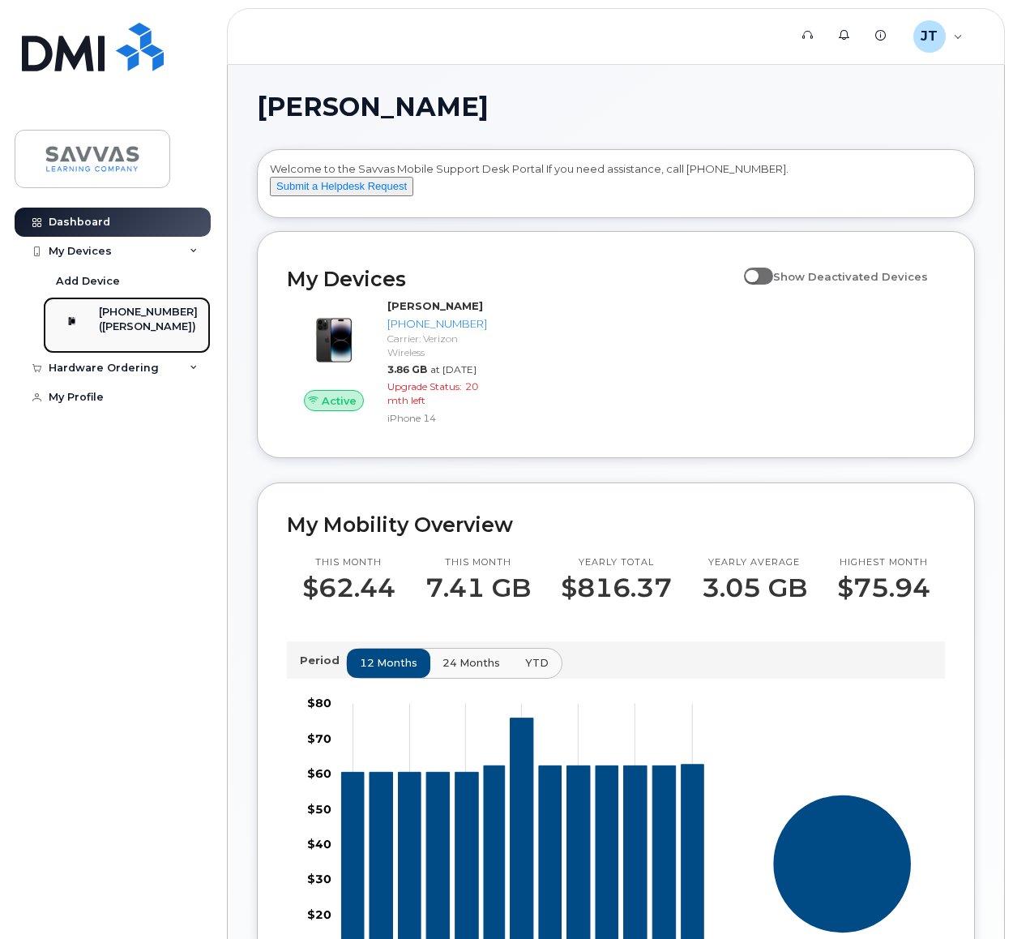
click at [139, 333] on div "([PERSON_NAME])" at bounding box center [148, 326] width 99 height 15
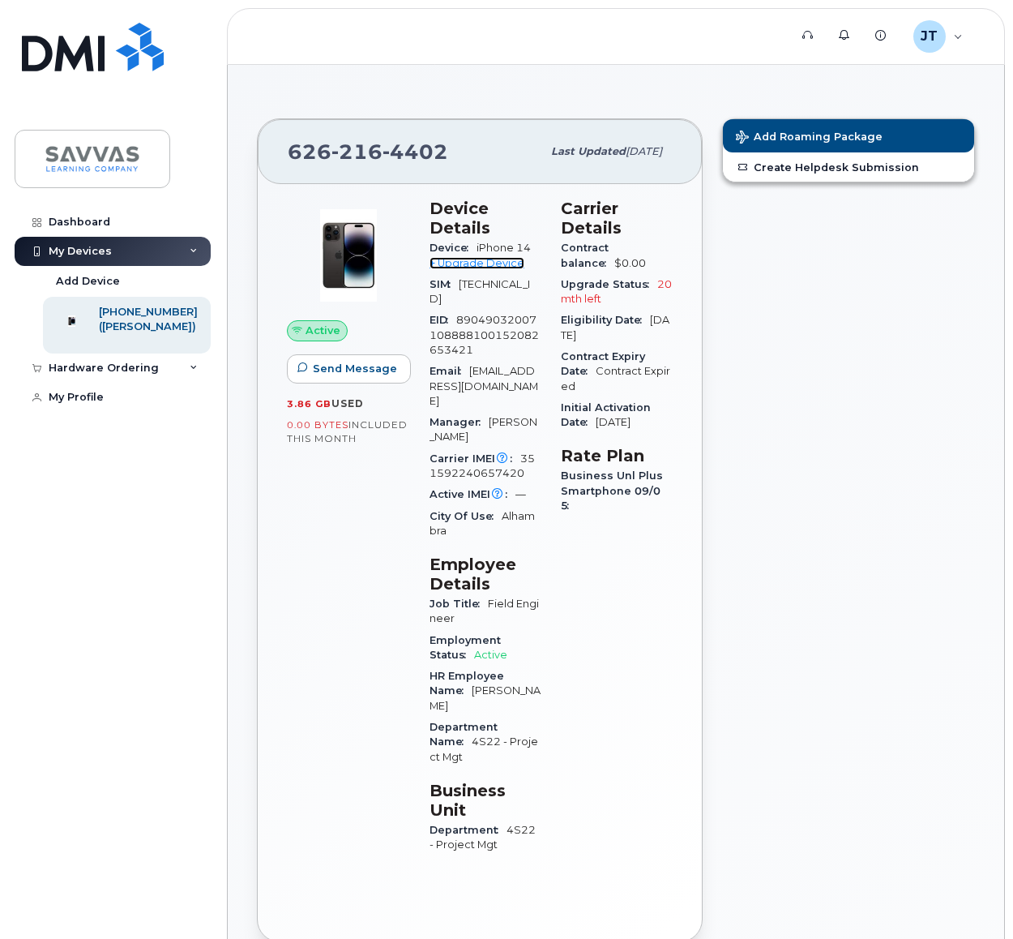
click at [457, 260] on link "+ Upgrade Device" at bounding box center [477, 263] width 95 height 12
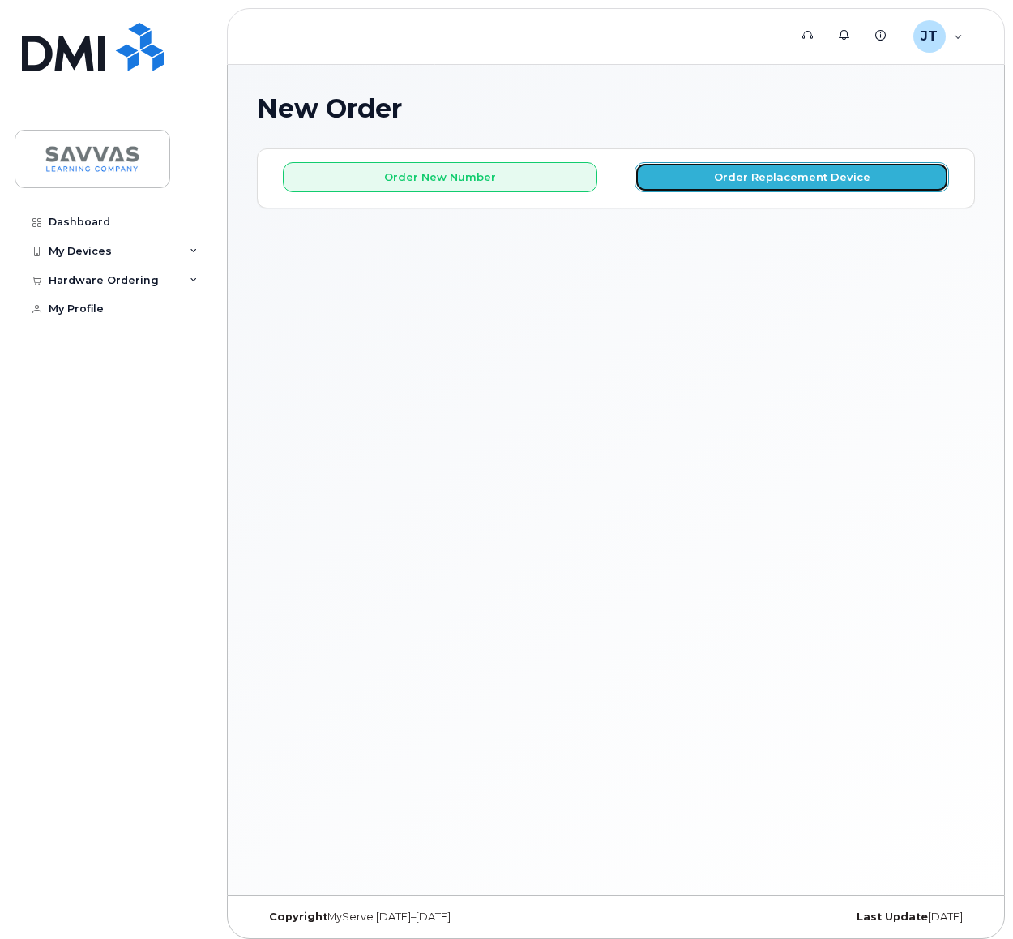
click at [718, 178] on button "Order Replacement Device" at bounding box center [792, 177] width 315 height 30
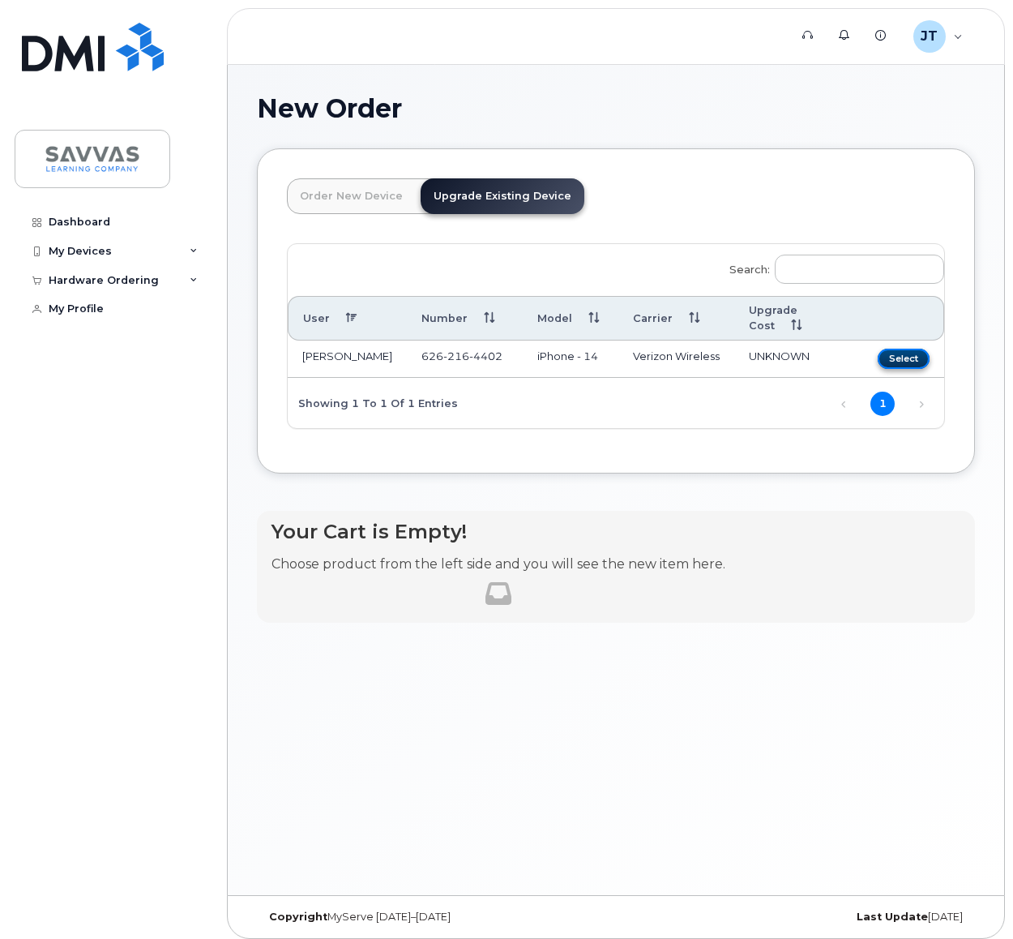
click at [896, 349] on button "Select" at bounding box center [904, 359] width 52 height 20
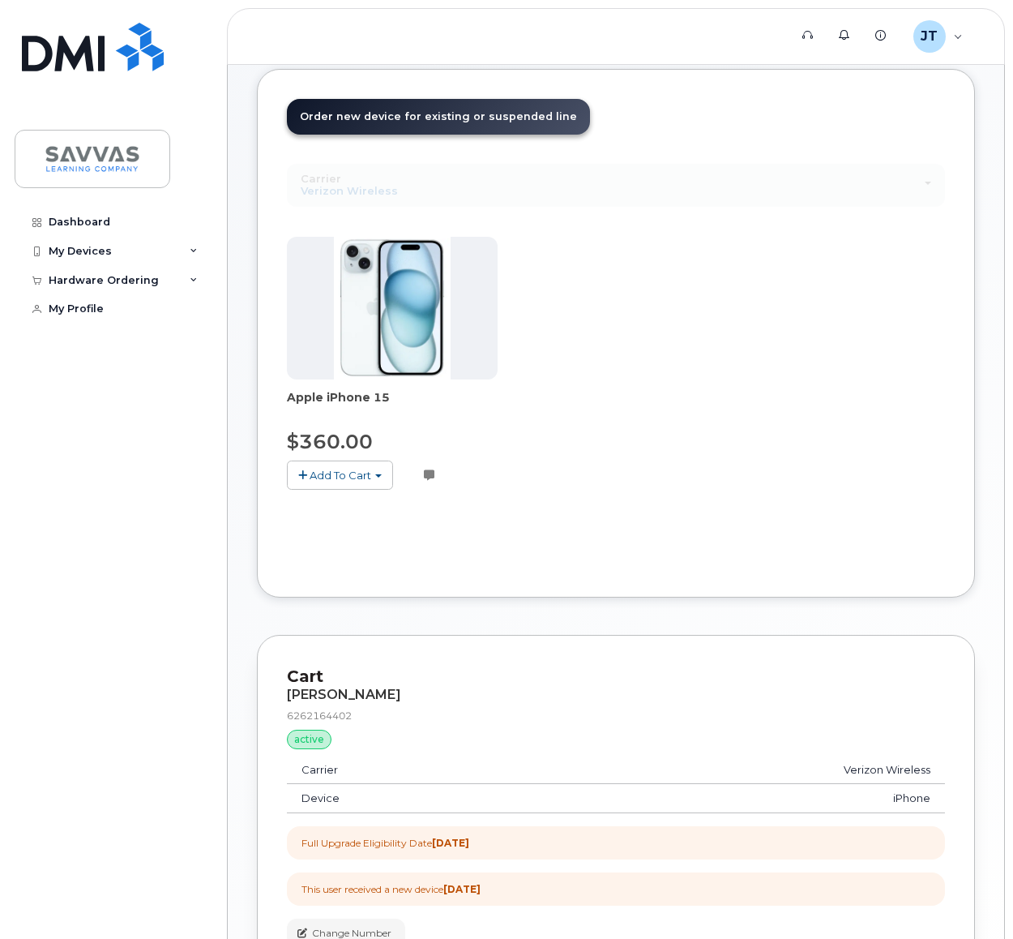
scroll to position [212, 0]
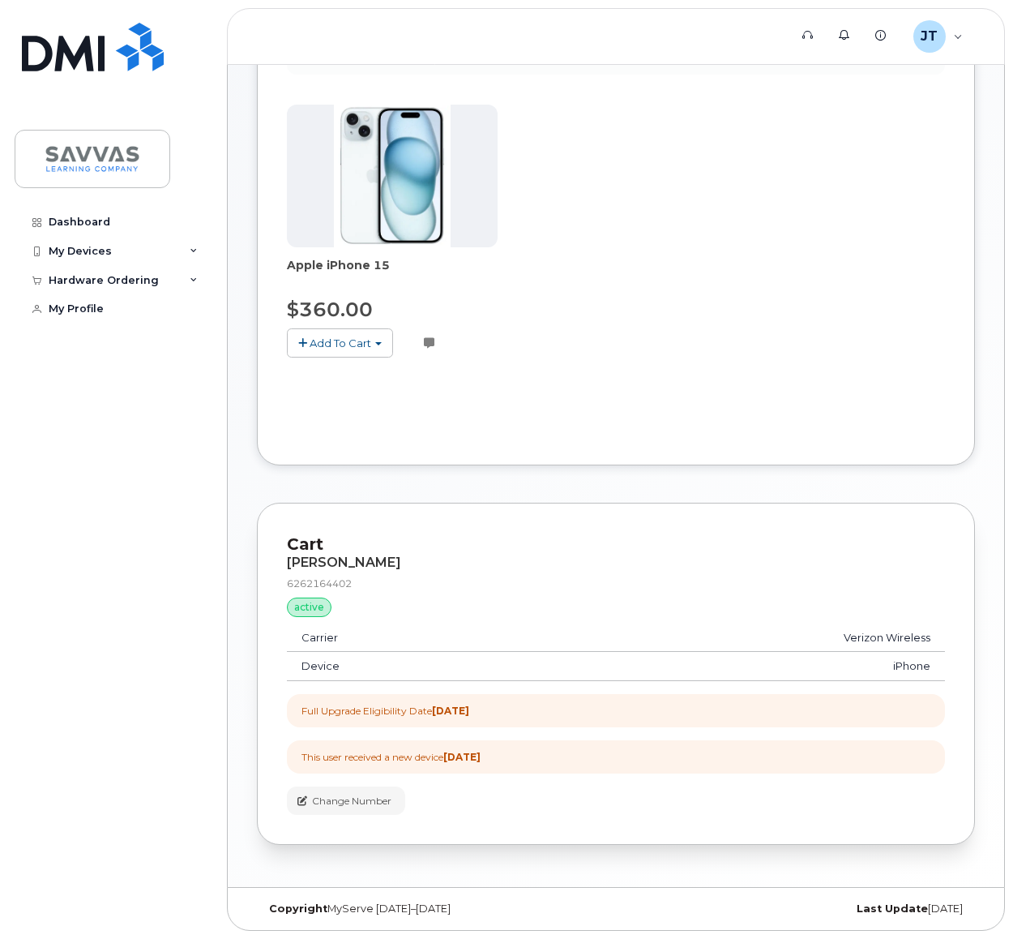
click at [171, 854] on div "Dashboard My Devices Add Device [PHONE_NUMBER] ([PERSON_NAME]) Hardware Orderin…" at bounding box center [115, 561] width 200 height 707
